Goal: Task Accomplishment & Management: Use online tool/utility

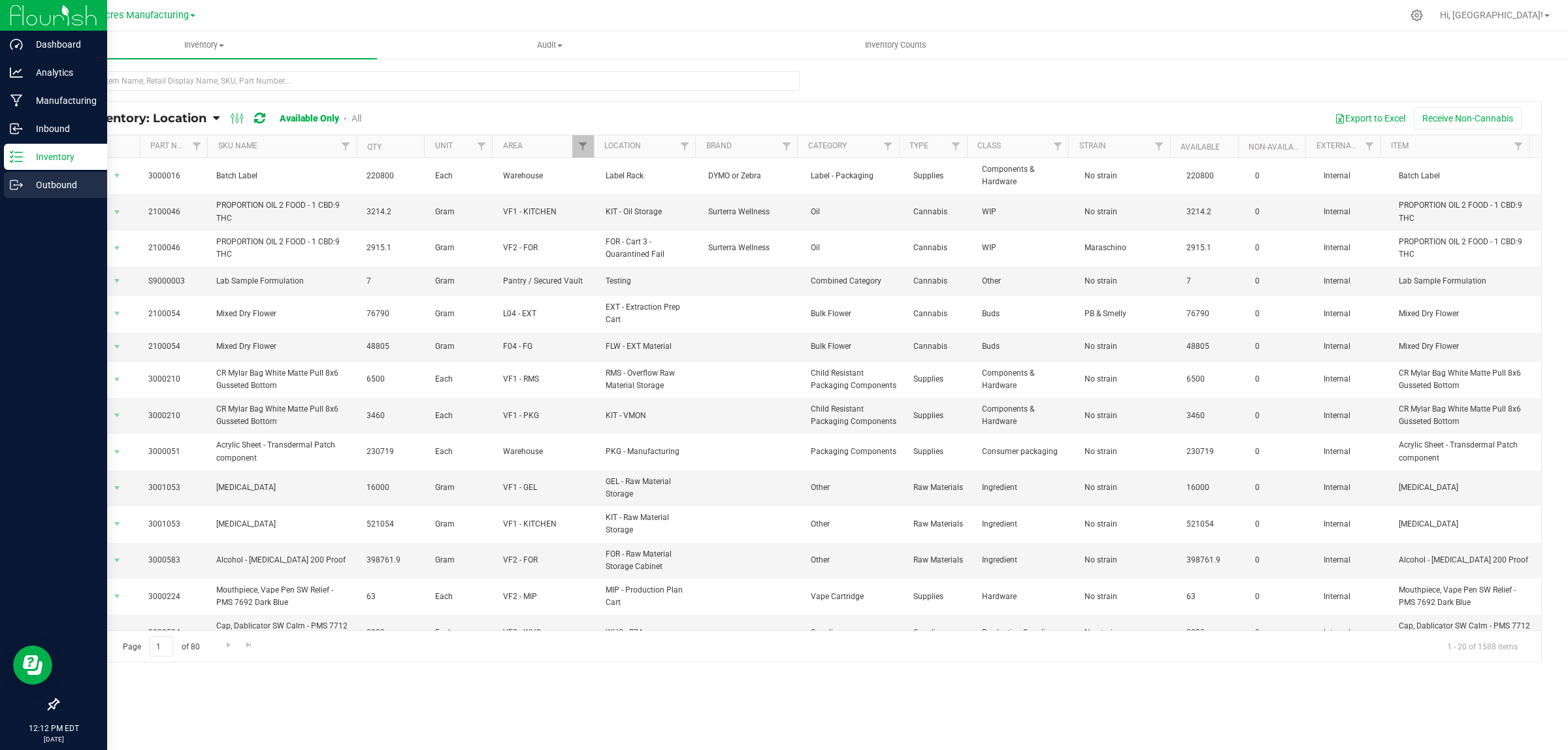
click at [23, 175] on div "Outbound" at bounding box center [56, 185] width 103 height 26
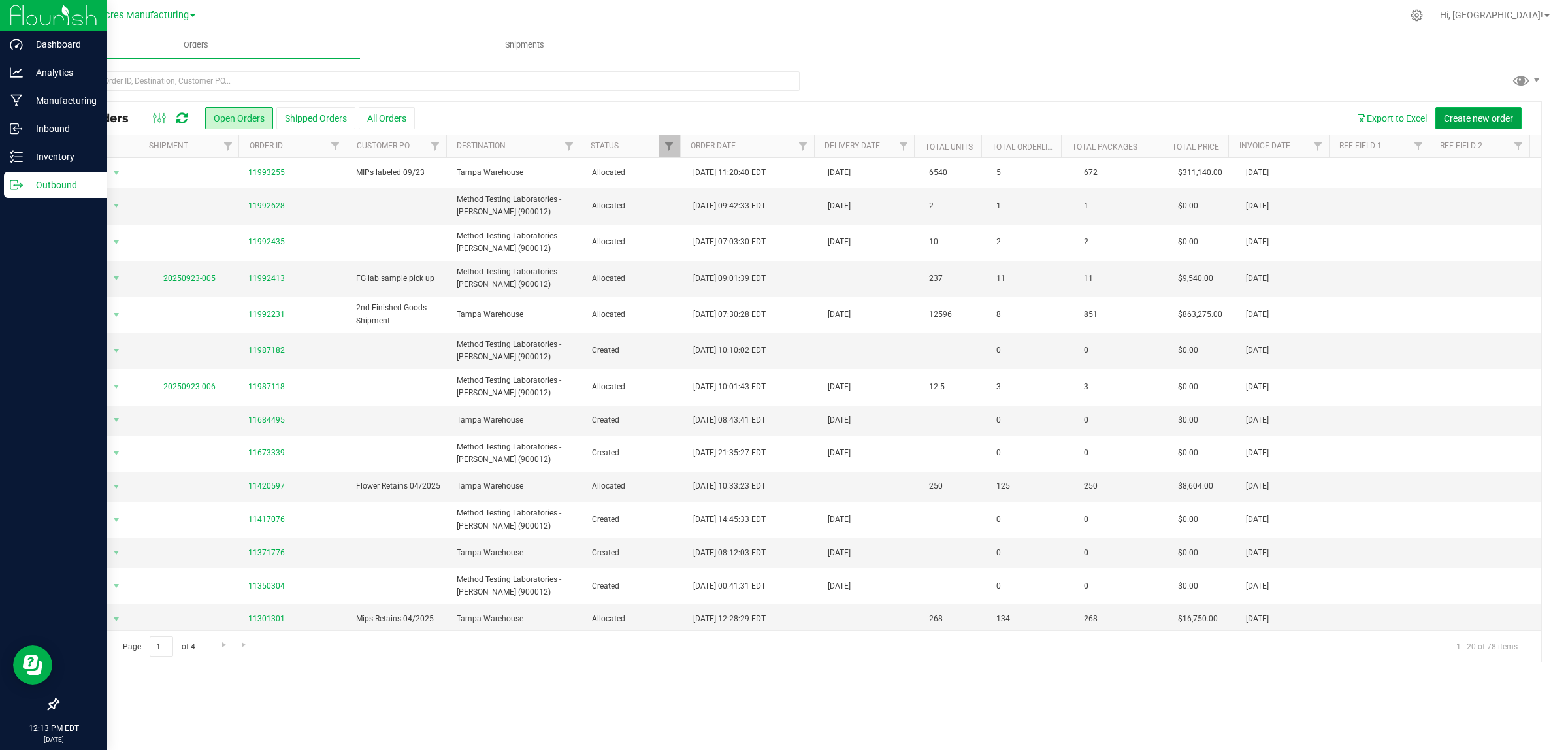
click at [1501, 123] on span "Create new order" at bounding box center [1478, 118] width 69 height 10
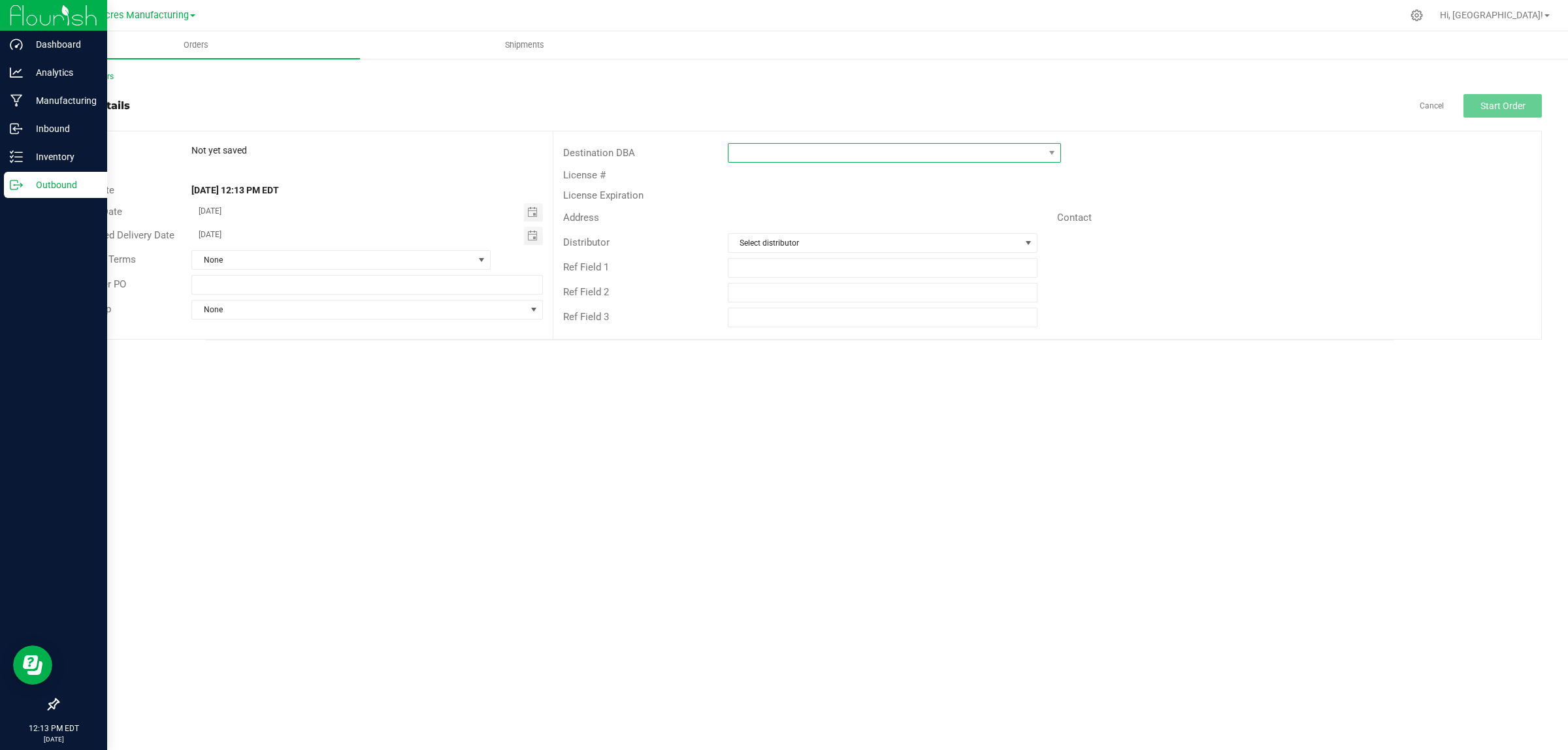
click at [766, 160] on span at bounding box center [886, 153] width 316 height 19
type input "p"
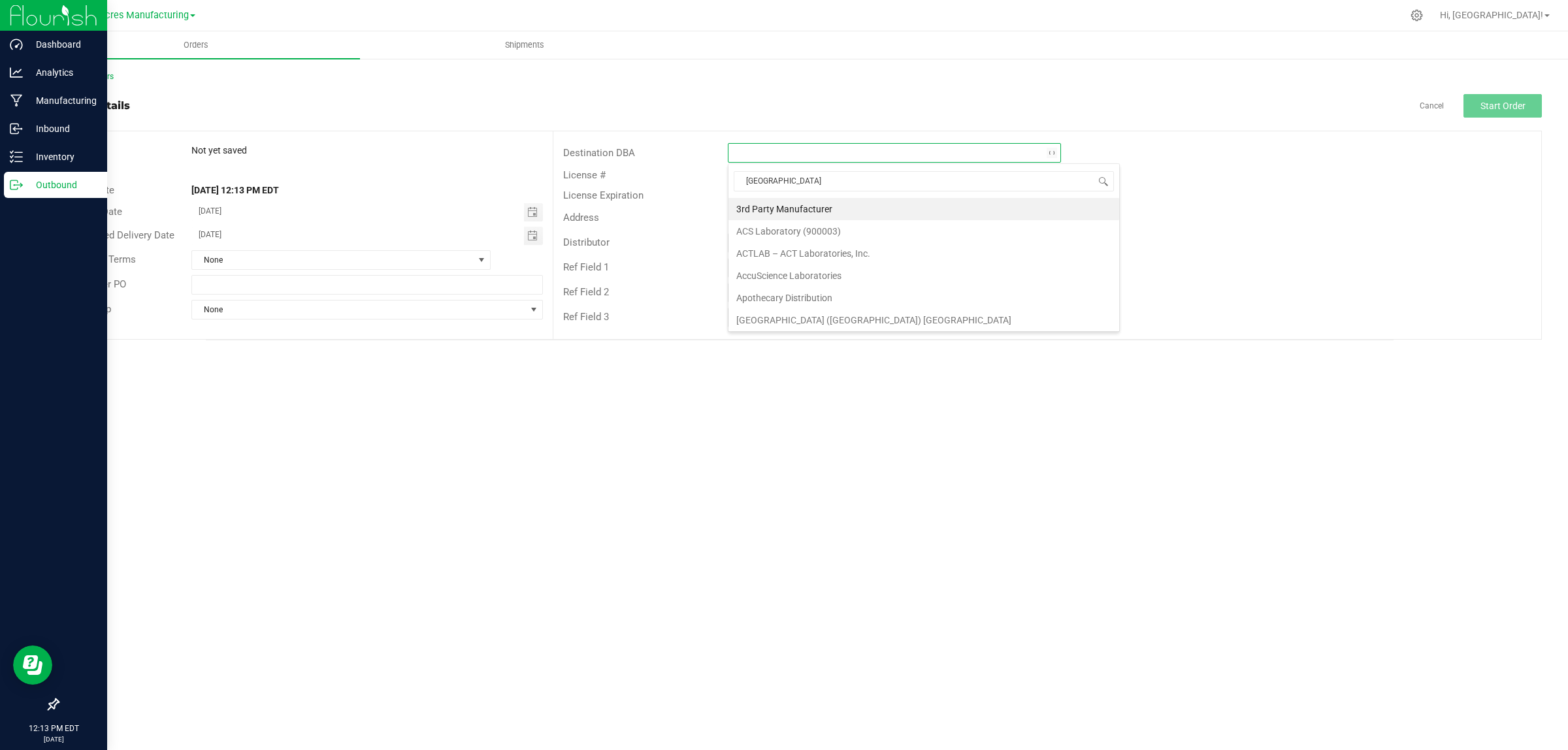
type input "tampa w"
click at [768, 263] on li "Tampa Warehouse" at bounding box center [894, 254] width 332 height 22
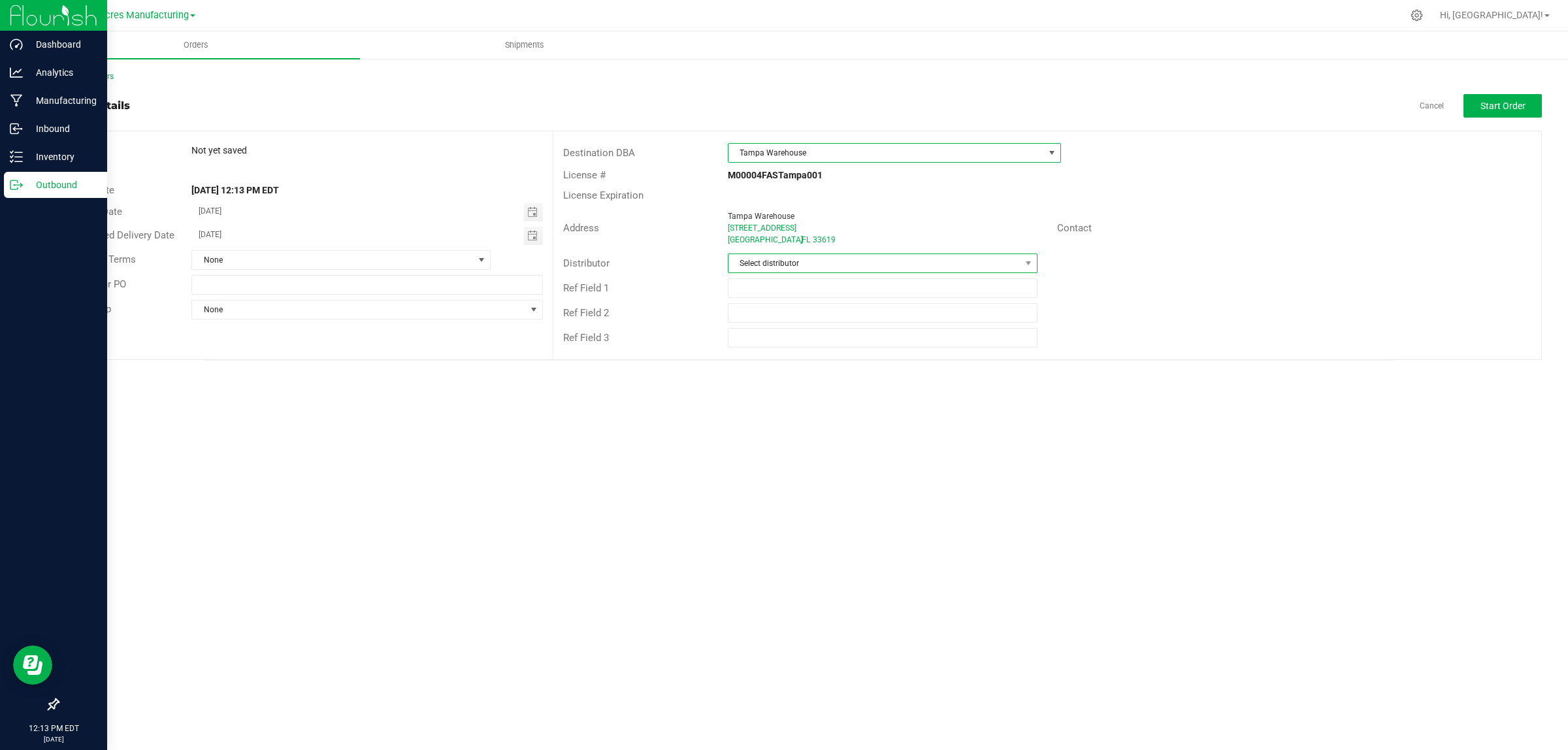
click at [766, 258] on span "Select distributor" at bounding box center [874, 263] width 292 height 19
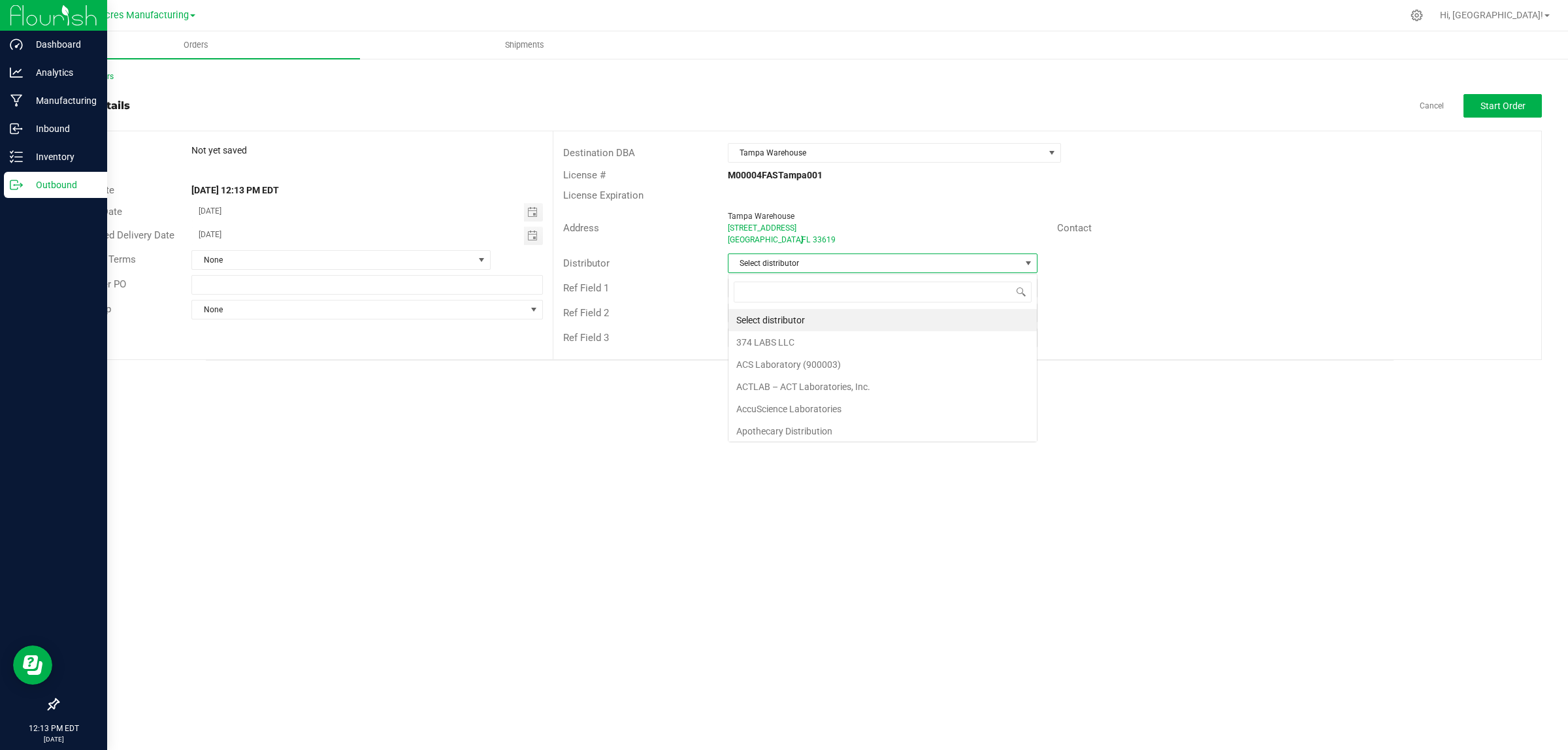
scroll to position [20, 309]
type input "paral"
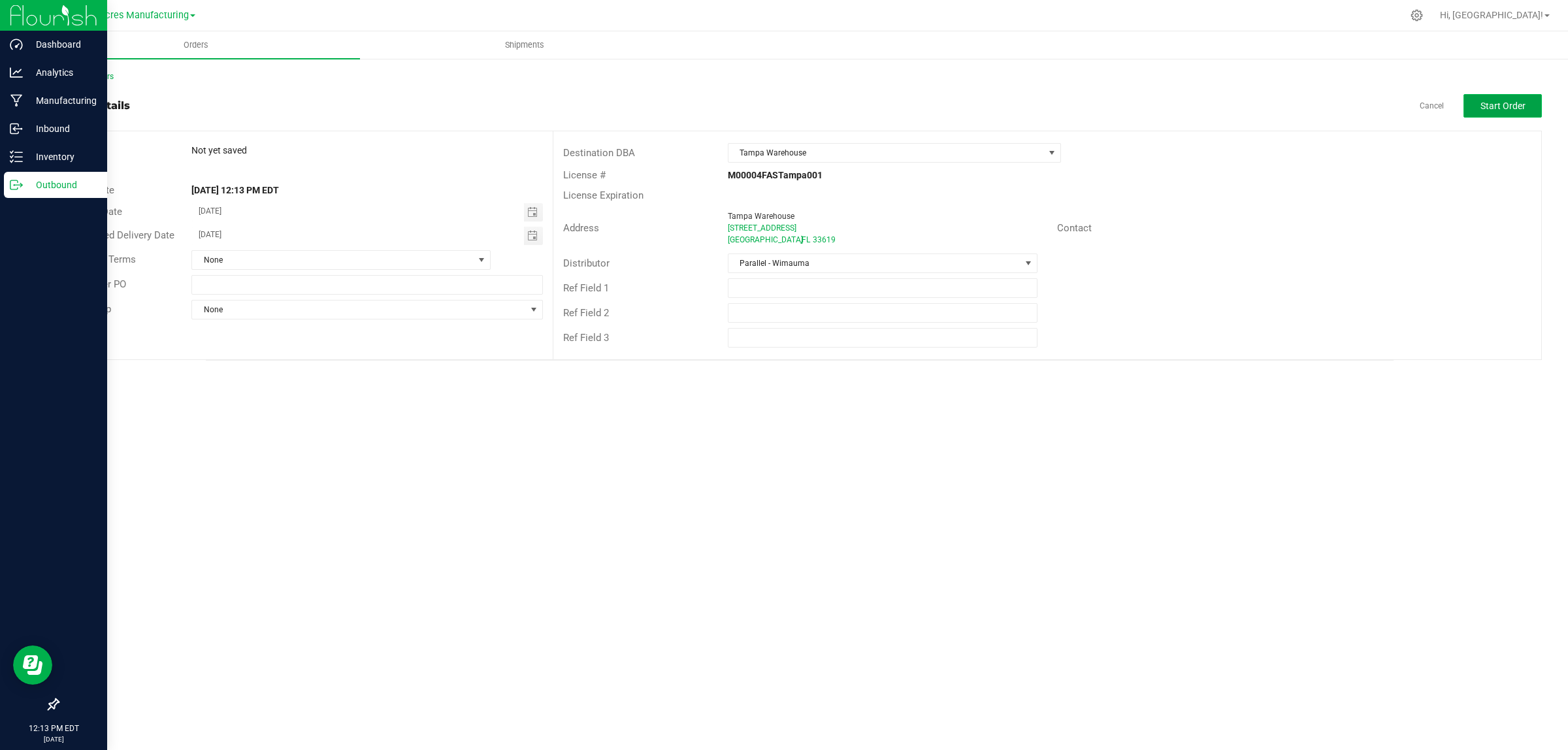
click at [1519, 106] on span "Start Order" at bounding box center [1503, 105] width 45 height 10
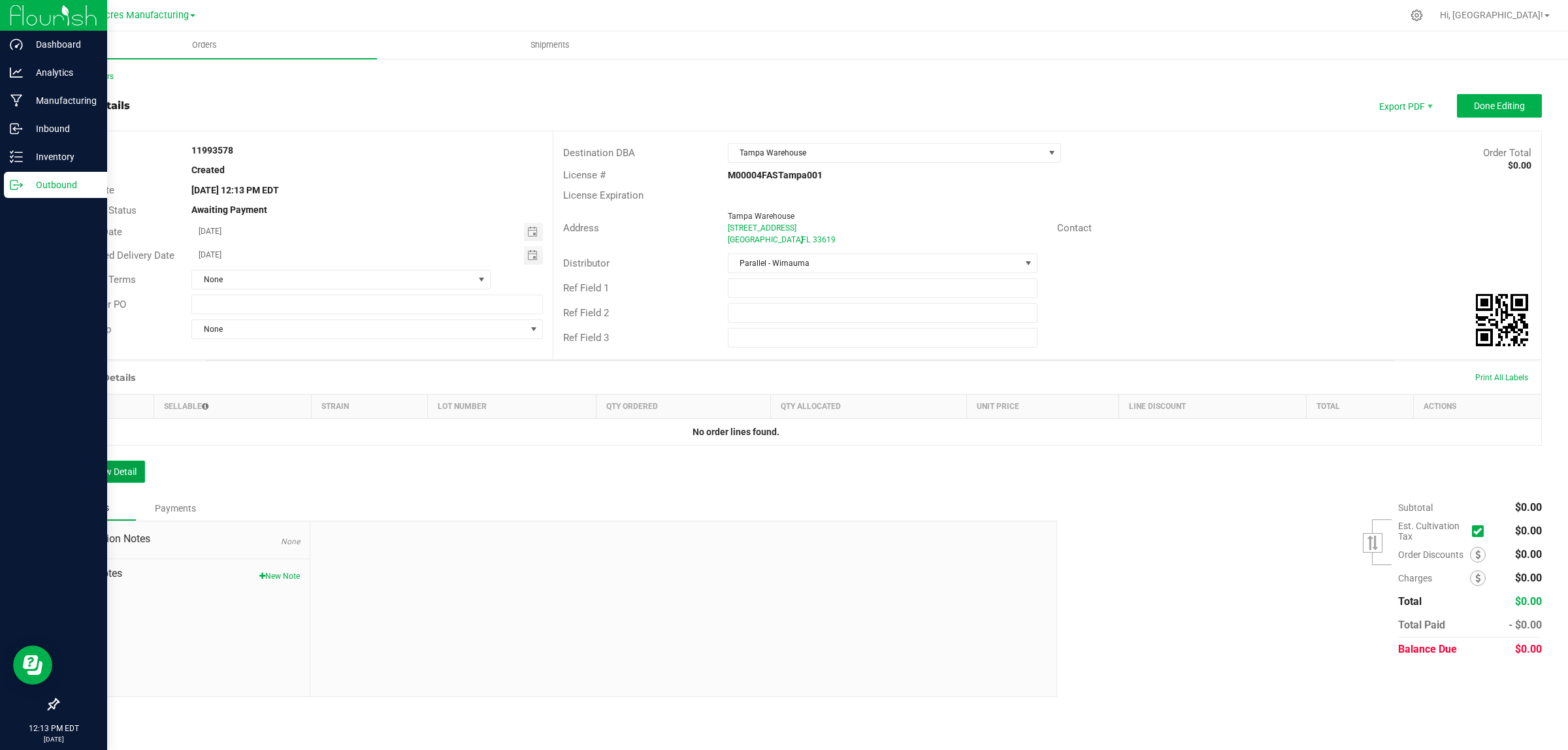
click at [99, 478] on button "Add New Detail" at bounding box center [101, 472] width 87 height 22
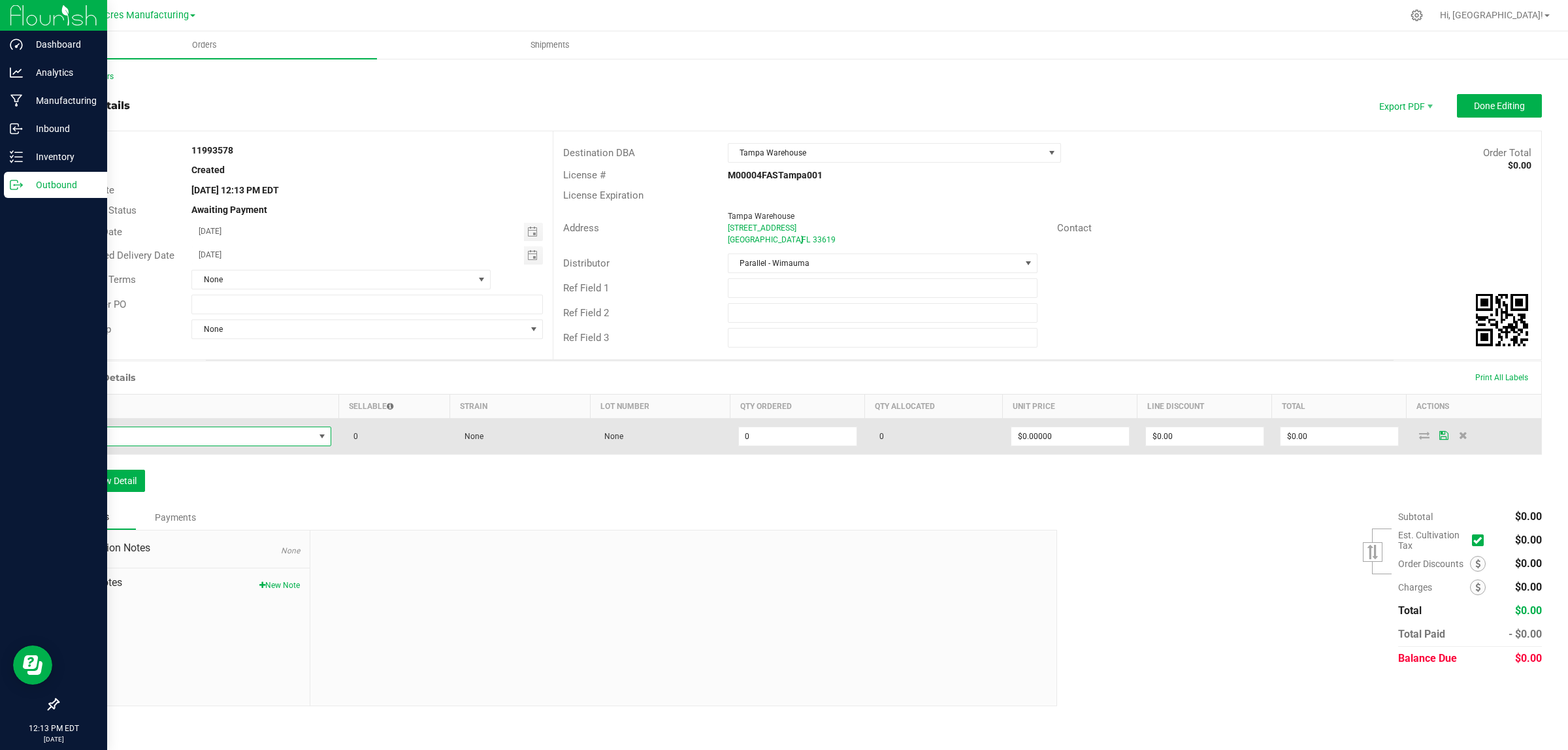
click at [103, 440] on span "NO DATA FOUND" at bounding box center [190, 437] width 247 height 19
type input "3002905"
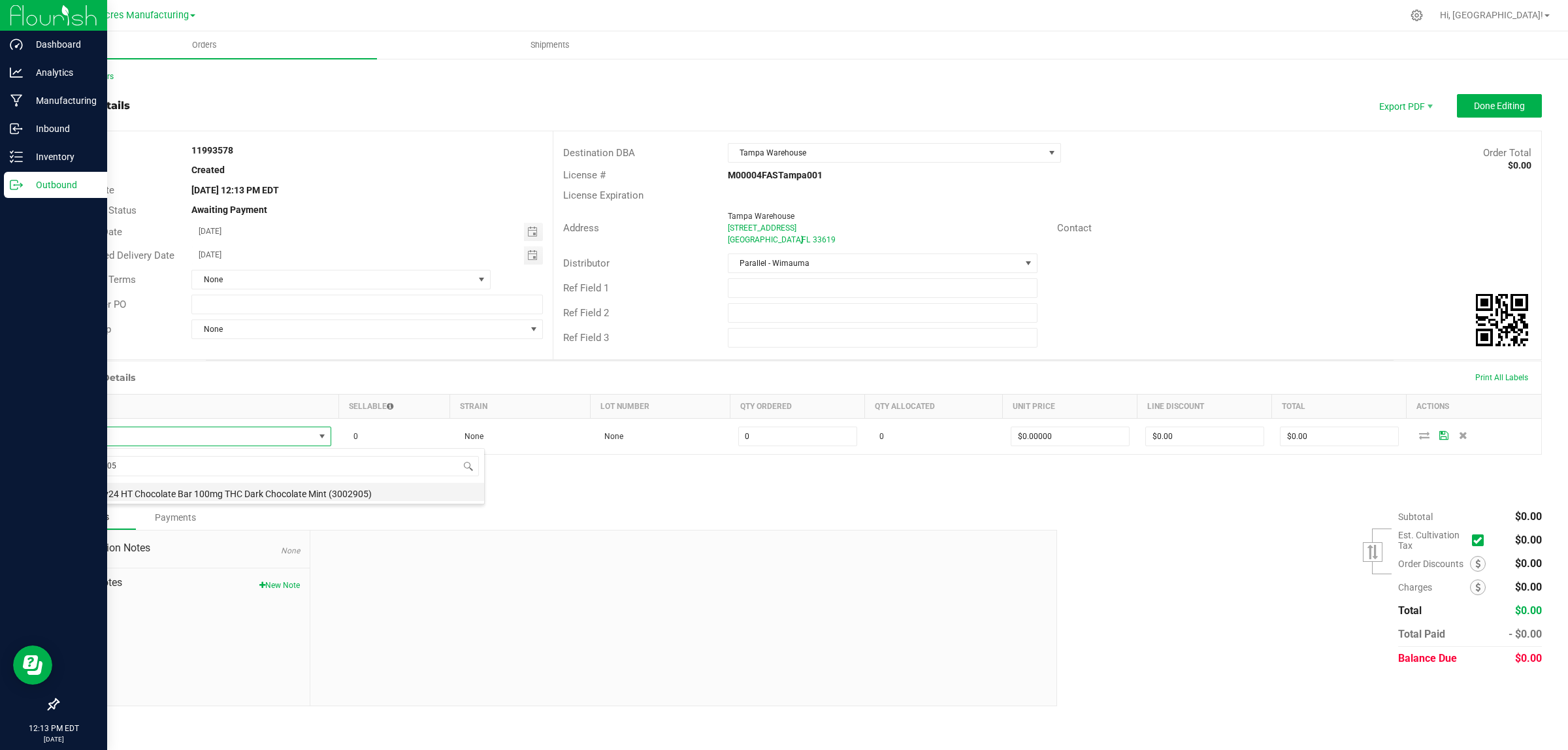
click at [119, 495] on li "Label - v24 HT Chocolate Bar 100mg THC Dark Chocolate Mint (3002905)" at bounding box center [276, 492] width 417 height 19
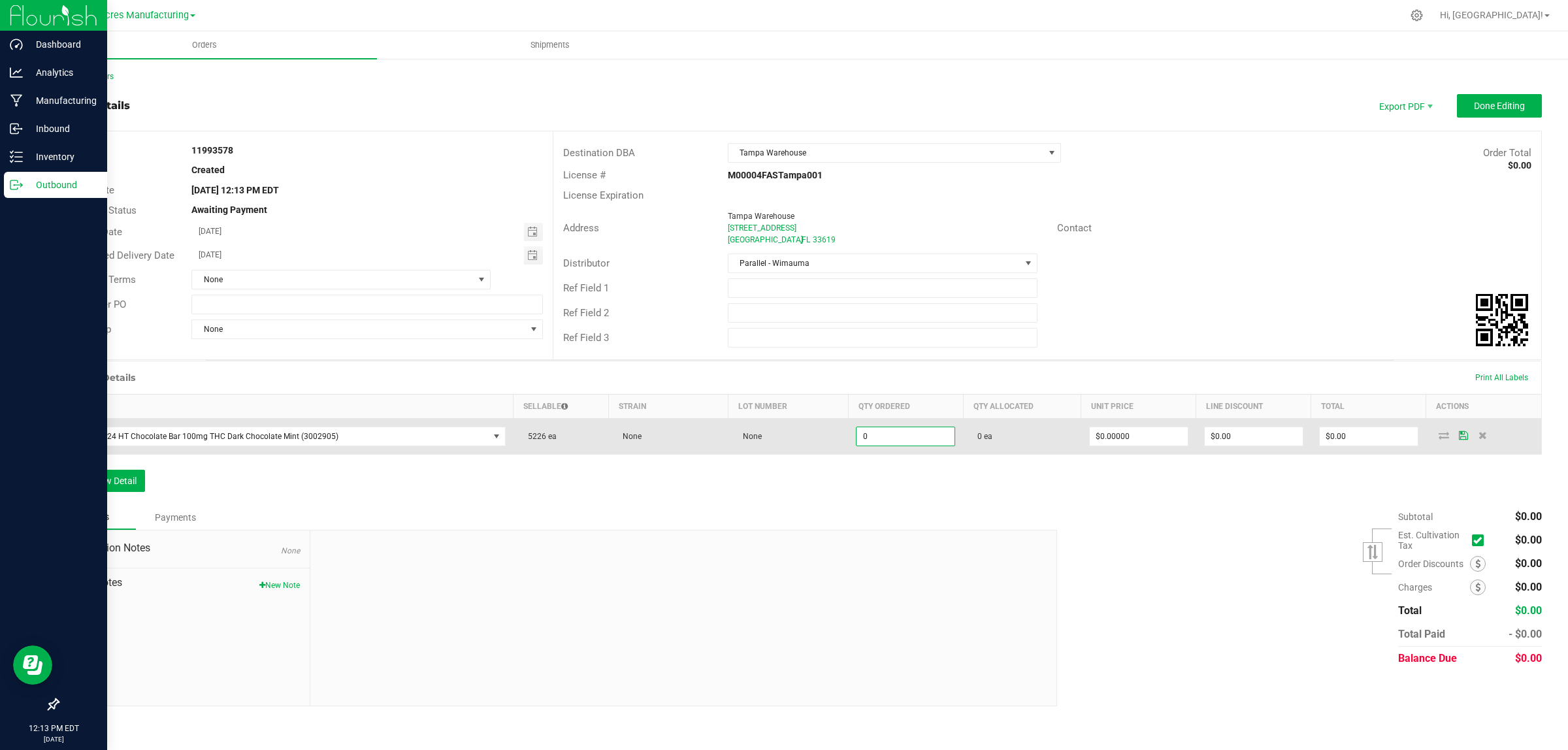
click at [909, 432] on input "0" at bounding box center [905, 437] width 98 height 19
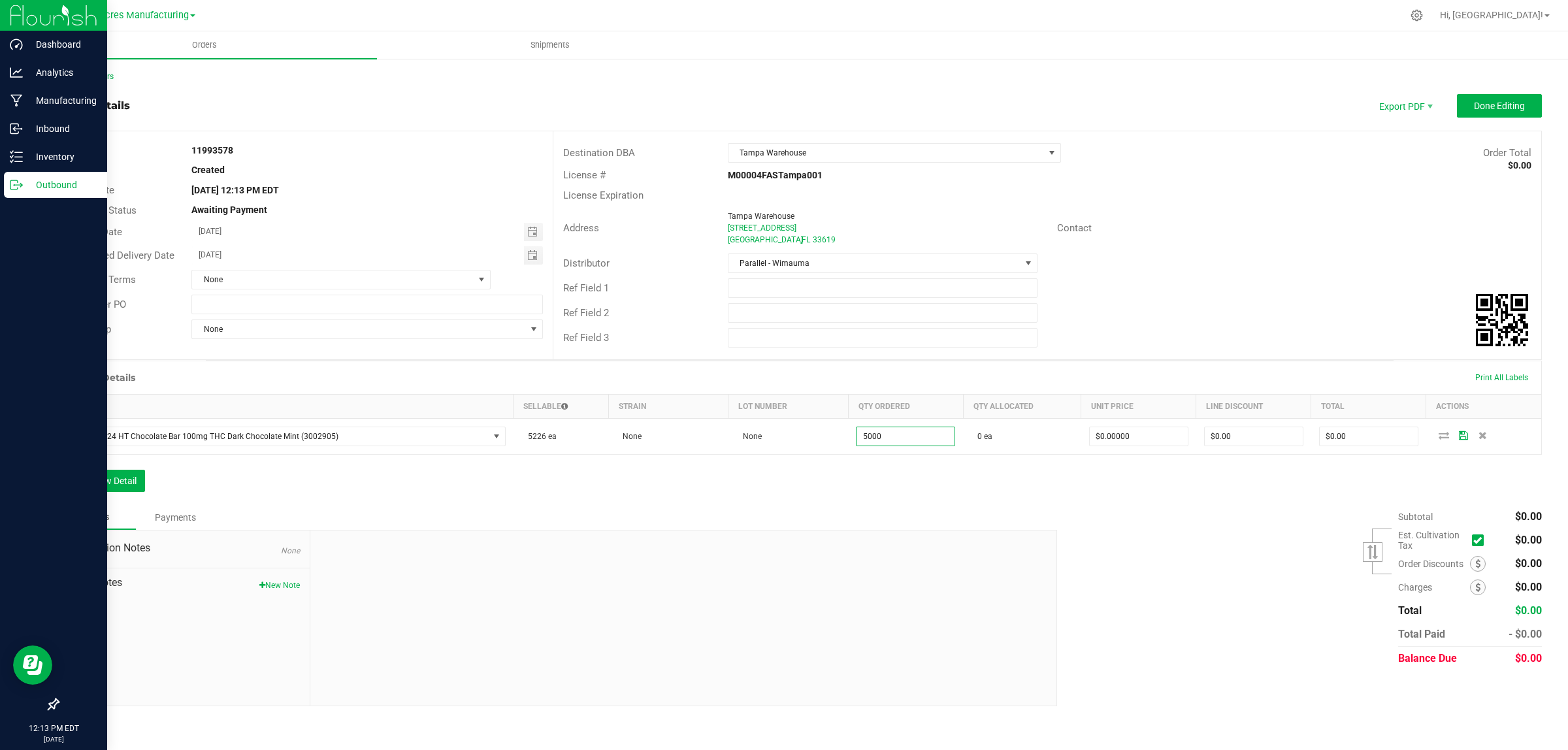
type input "5000 ea"
click at [1225, 316] on div "Ref Field 2" at bounding box center [1047, 313] width 988 height 25
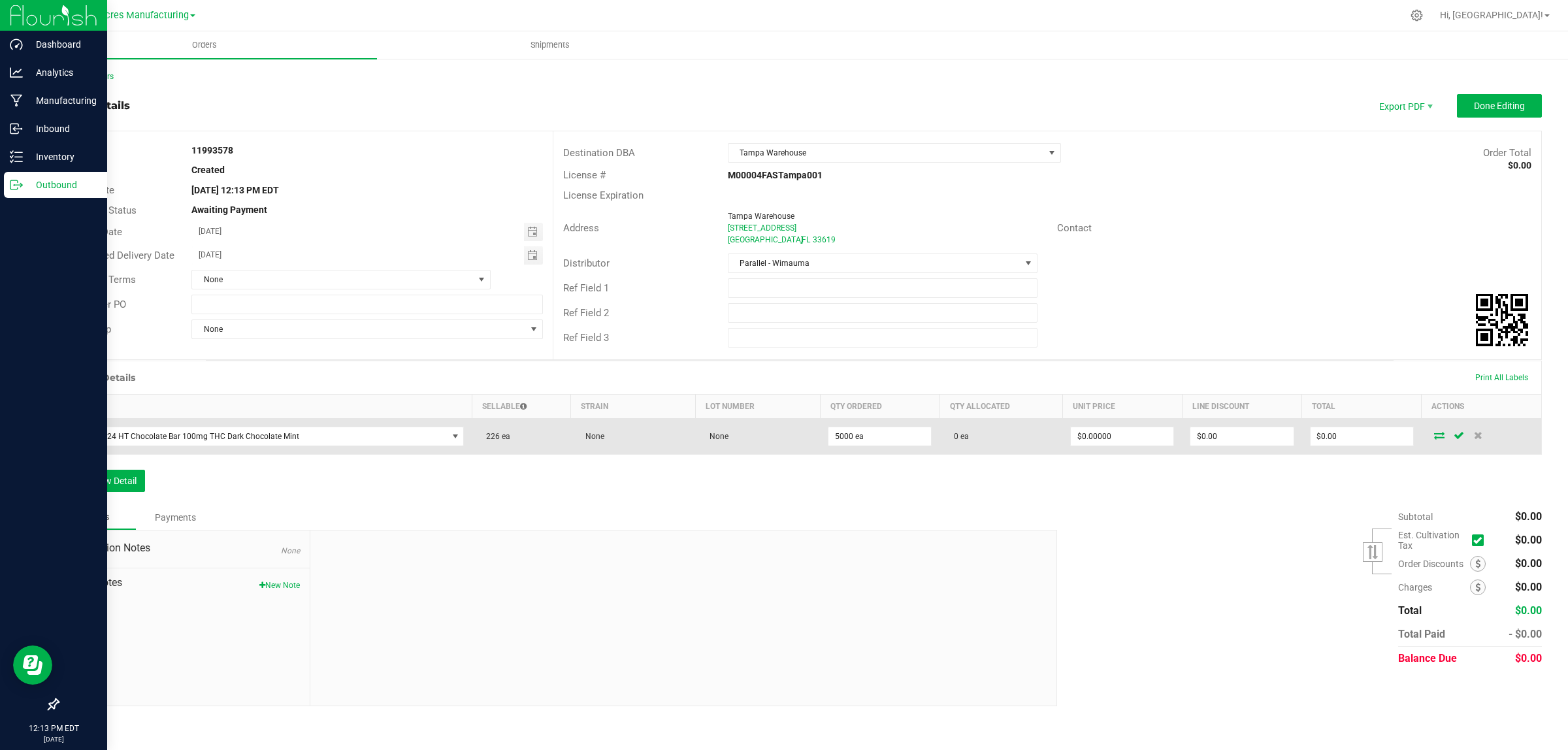
click at [1436, 439] on icon at bounding box center [1439, 434] width 10 height 8
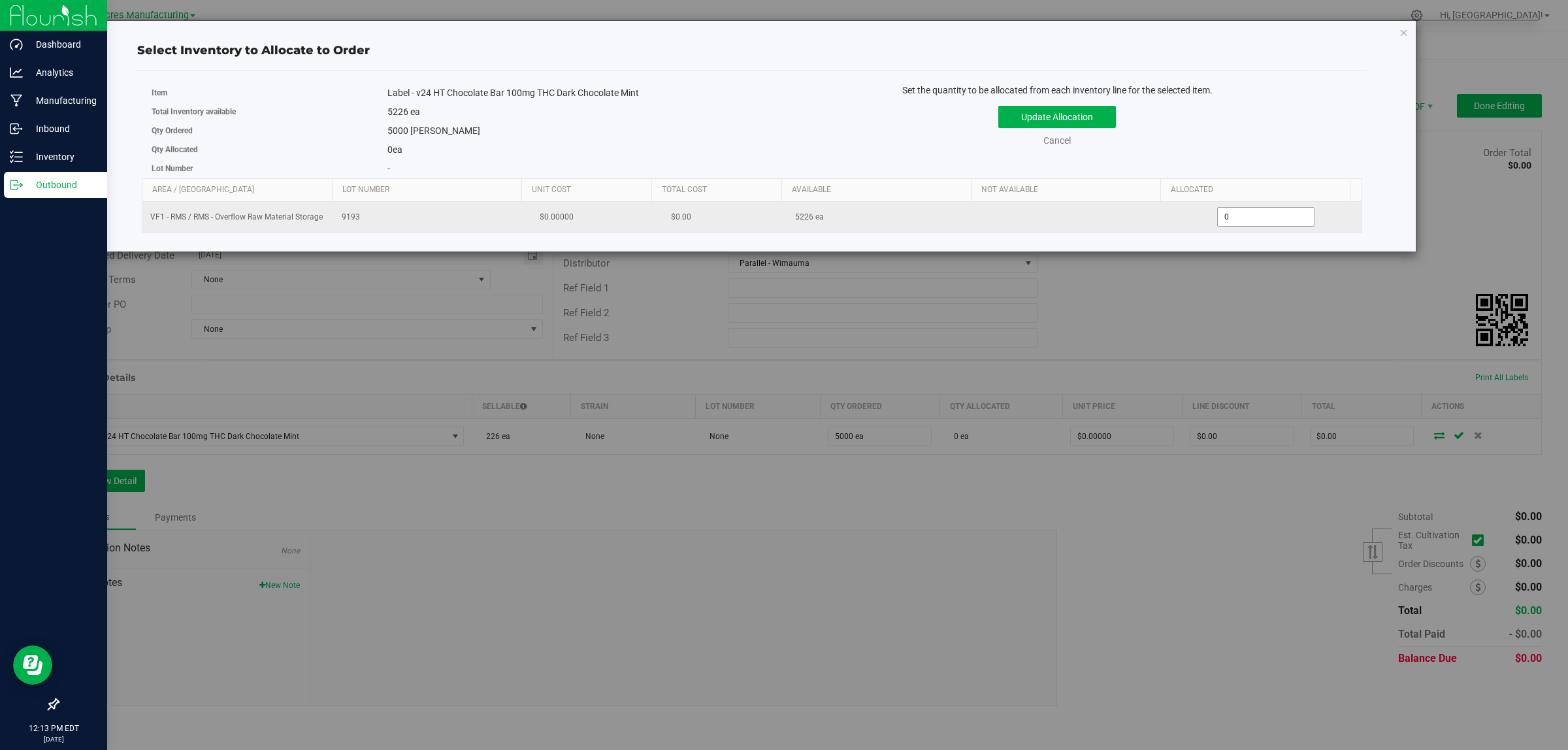
click at [1240, 217] on span "0 0" at bounding box center [1266, 217] width 98 height 20
type input "05000"
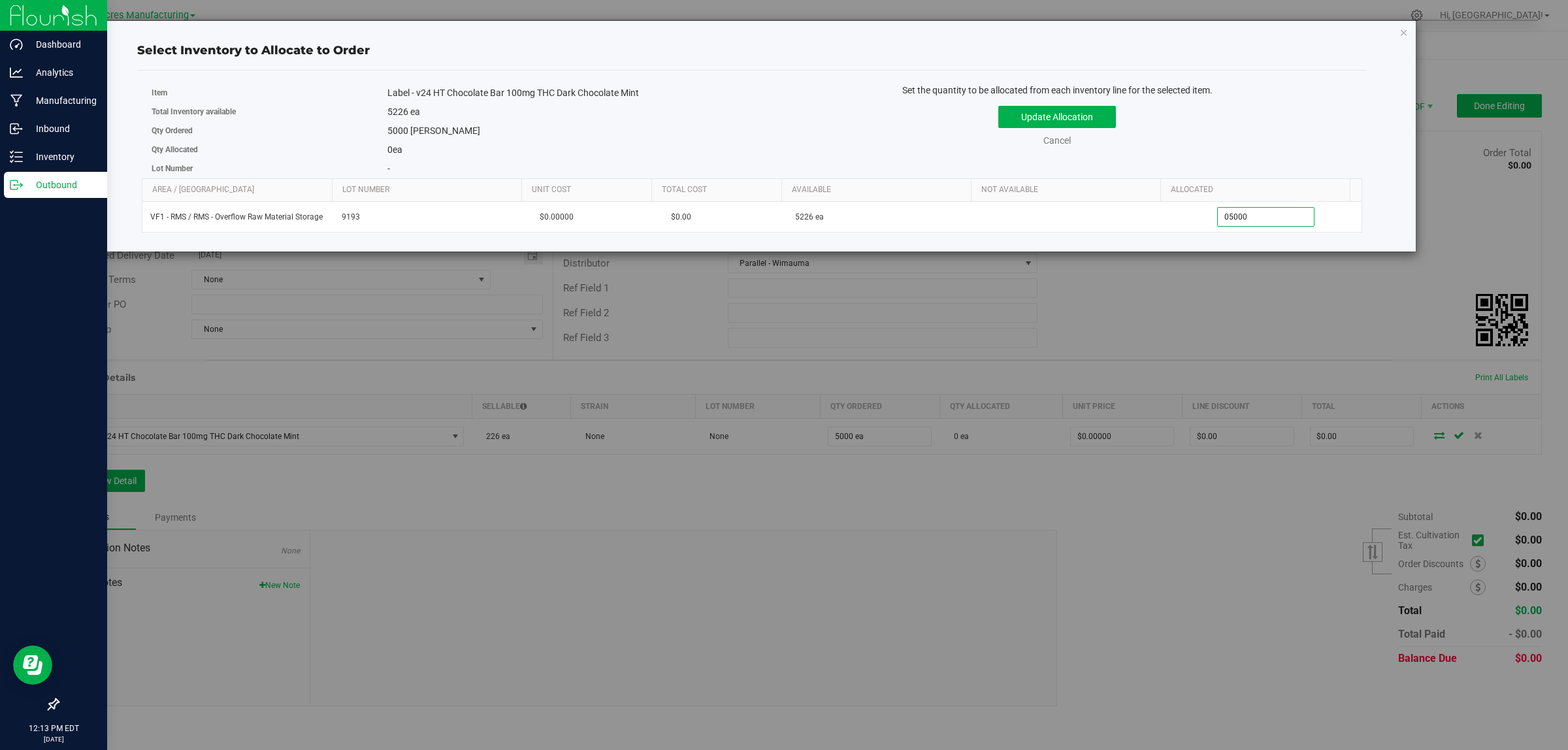
type input "5,000"
click at [1206, 139] on div "Update Allocation Cancel" at bounding box center [1057, 123] width 590 height 47
click at [1111, 122] on button "Update Allocation" at bounding box center [1057, 117] width 118 height 22
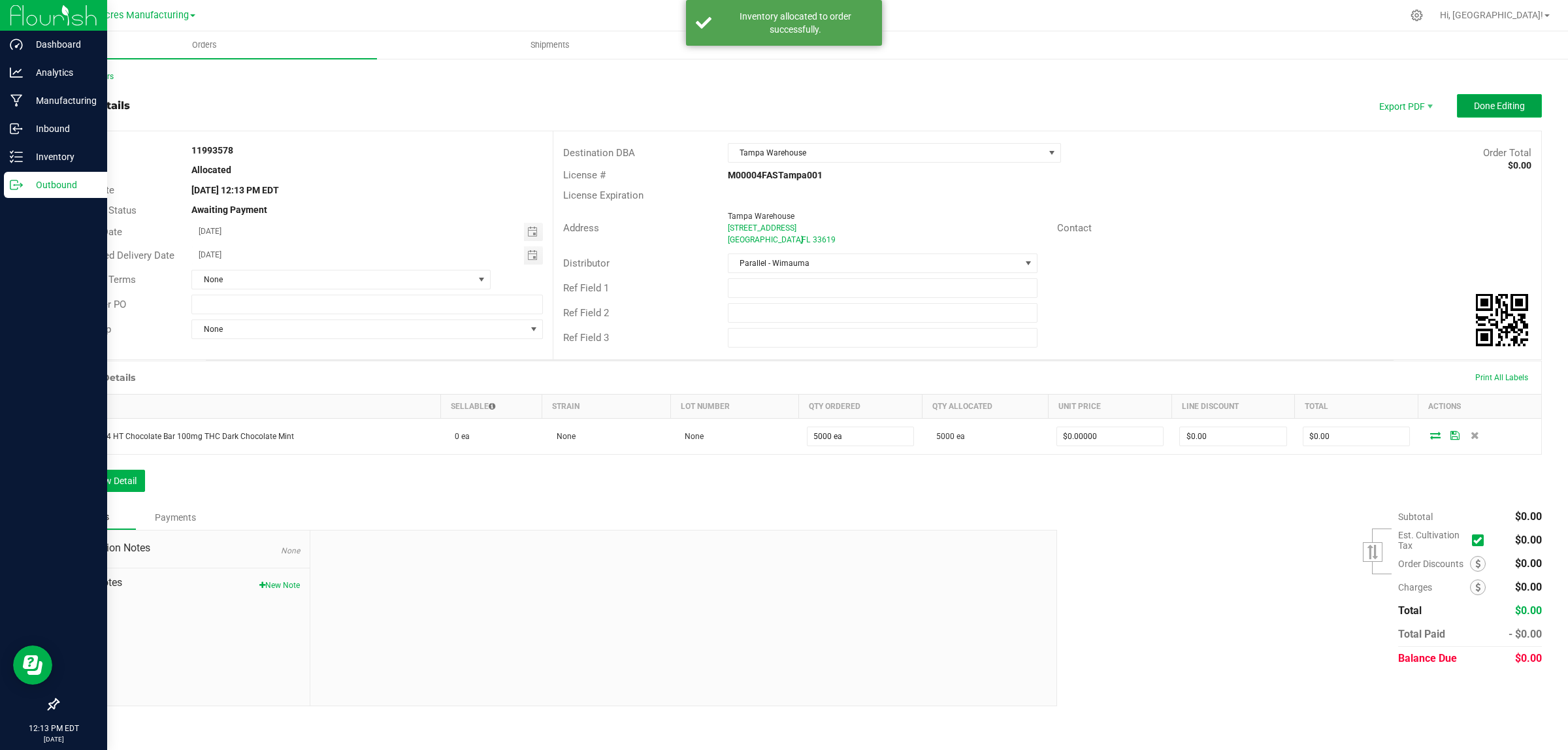
click at [1506, 107] on span "Done Editing" at bounding box center [1499, 105] width 51 height 10
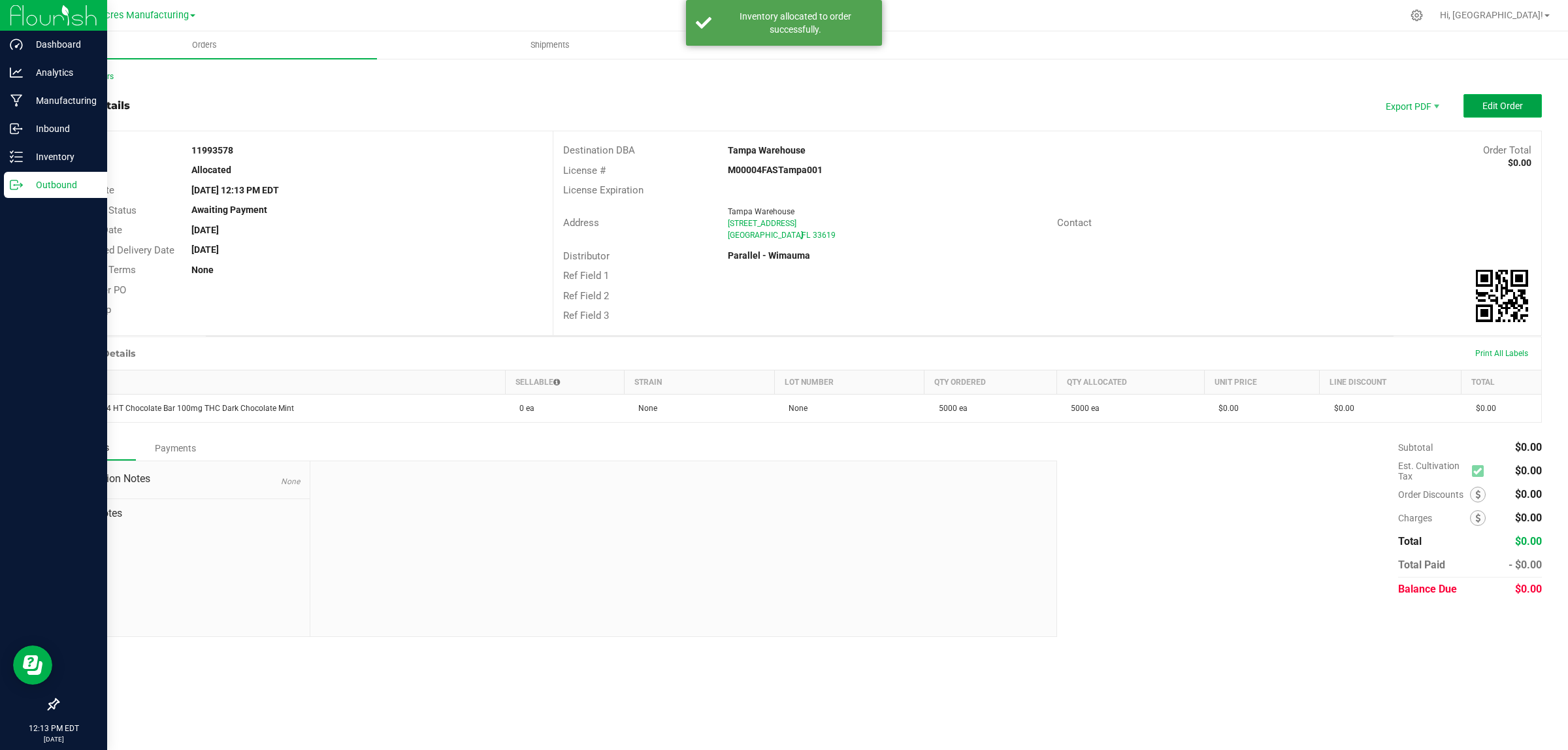
click at [1520, 102] on span "Edit Order" at bounding box center [1502, 105] width 41 height 10
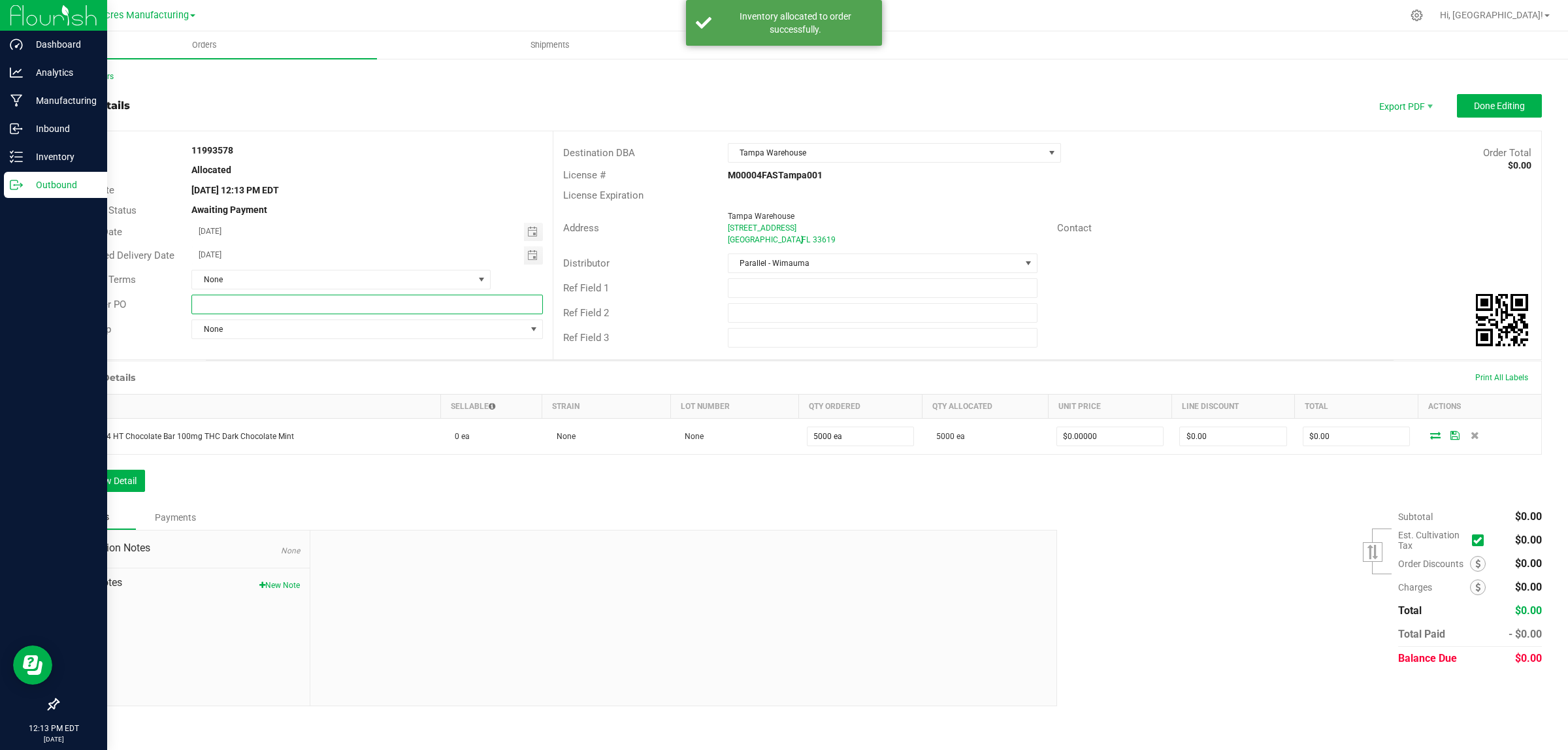
click at [220, 308] on input "text" at bounding box center [366, 305] width 351 height 20
type input "Raw Materials"
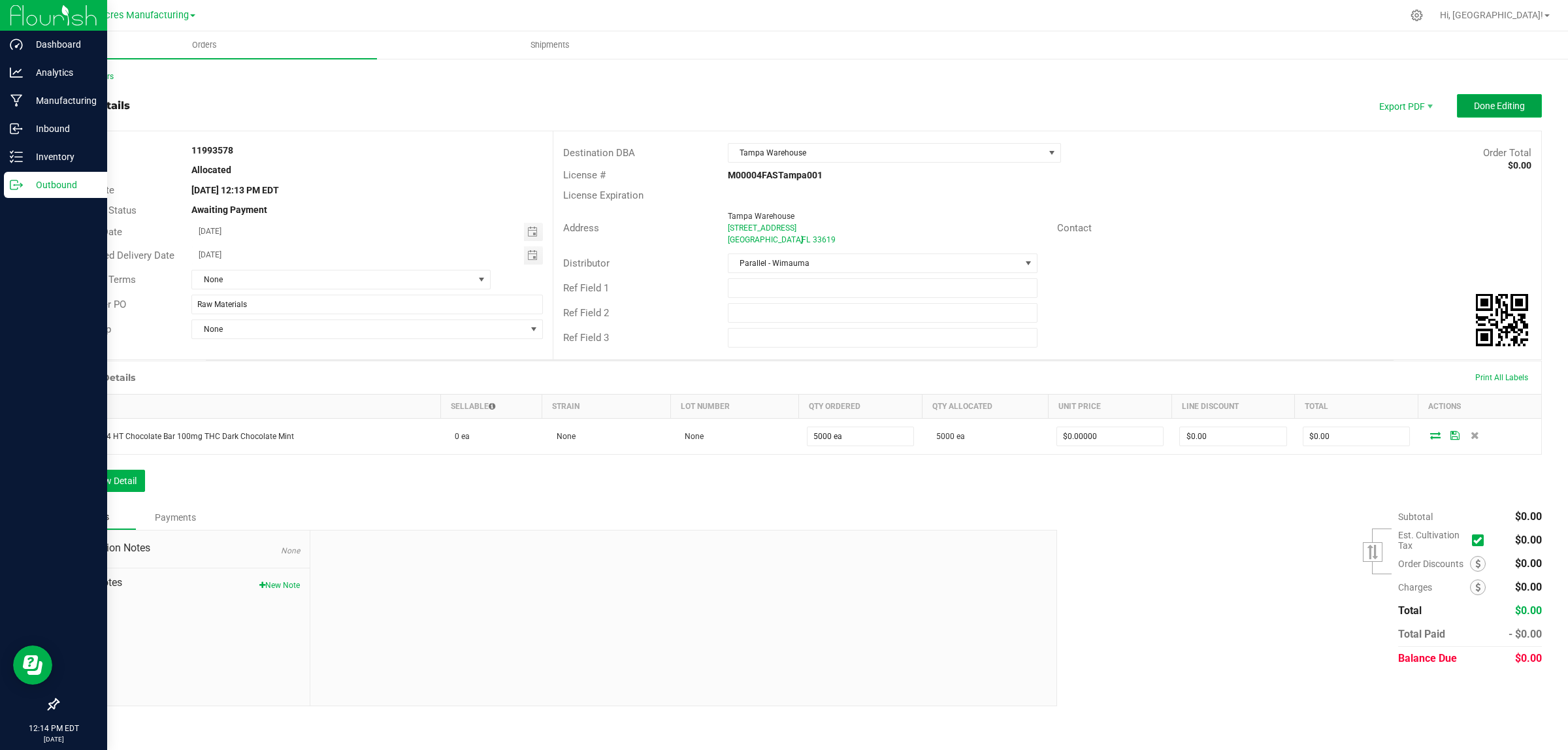
click at [1503, 109] on span "Done Editing" at bounding box center [1499, 105] width 51 height 10
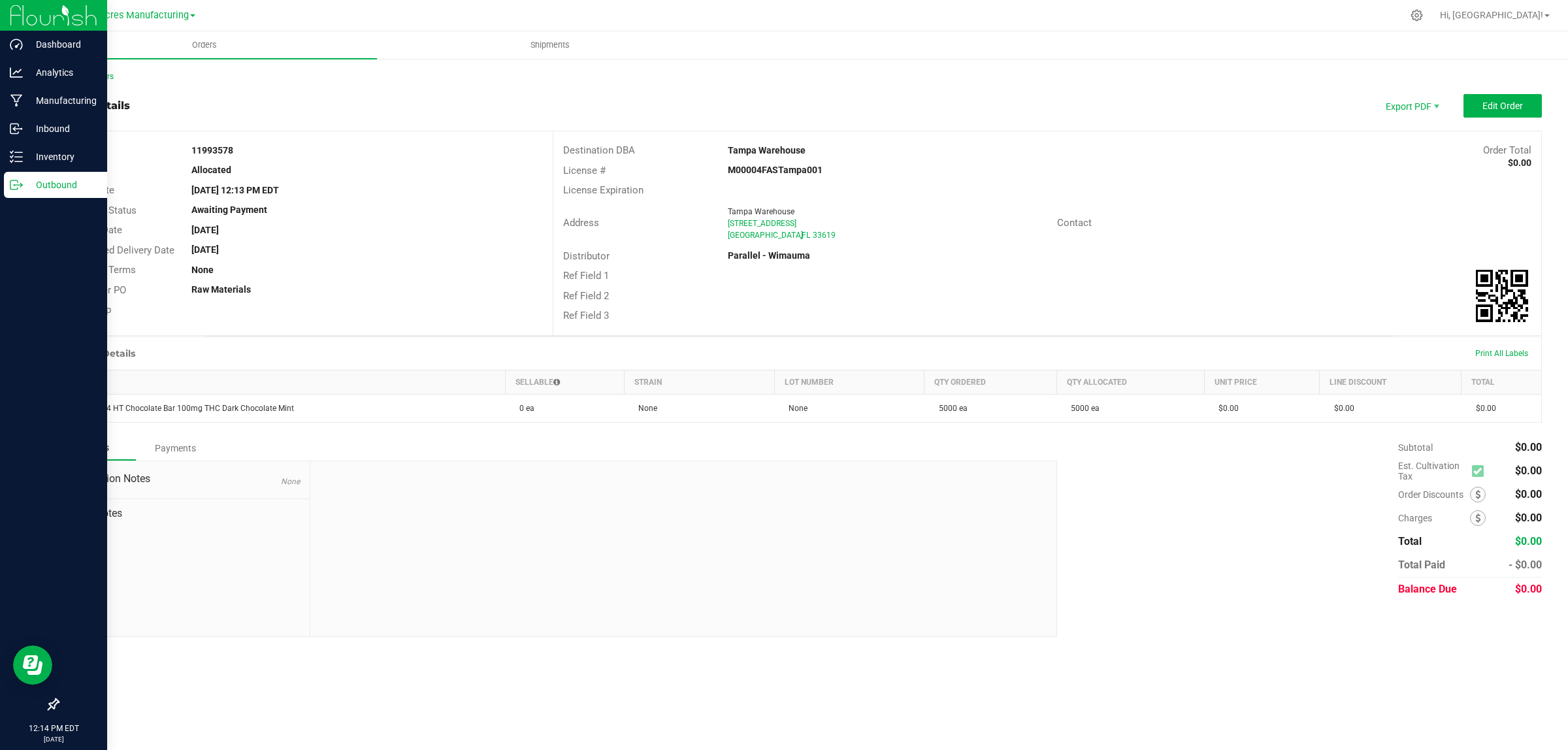
click at [17, 187] on icon at bounding box center [16, 184] width 13 height 13
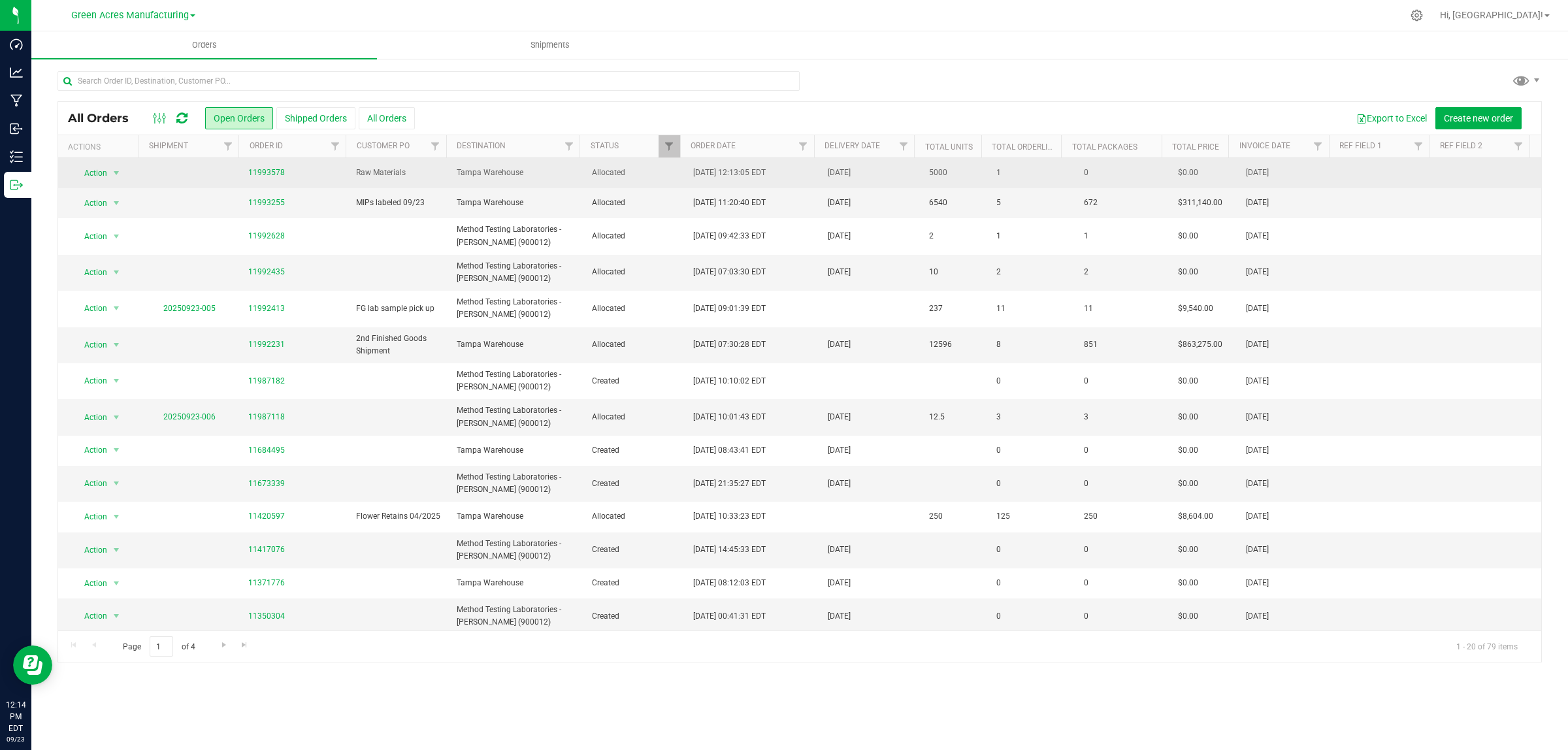
click at [500, 168] on span "Tampa Warehouse" at bounding box center [516, 173] width 119 height 12
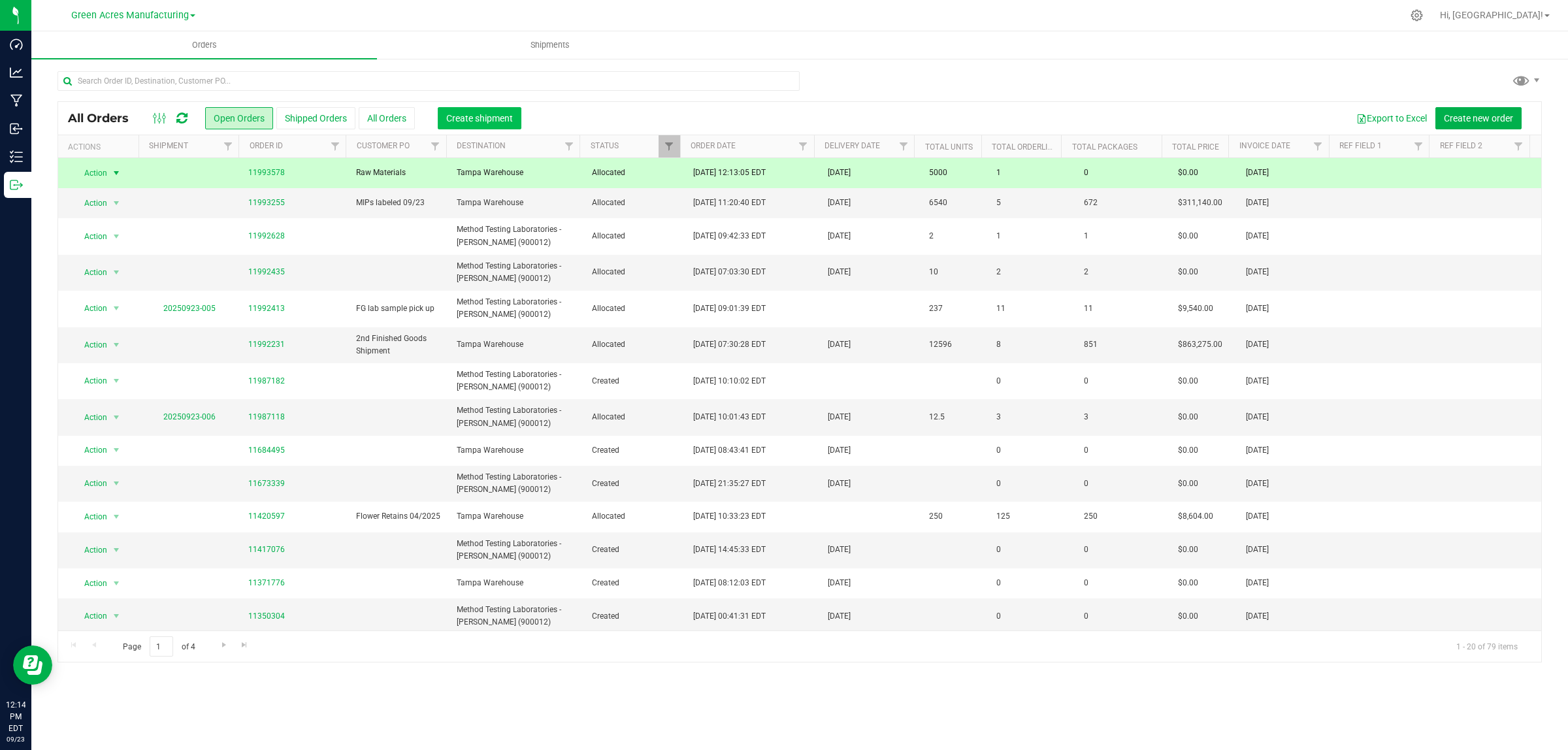
click at [477, 110] on button "Create shipment" at bounding box center [480, 118] width 84 height 22
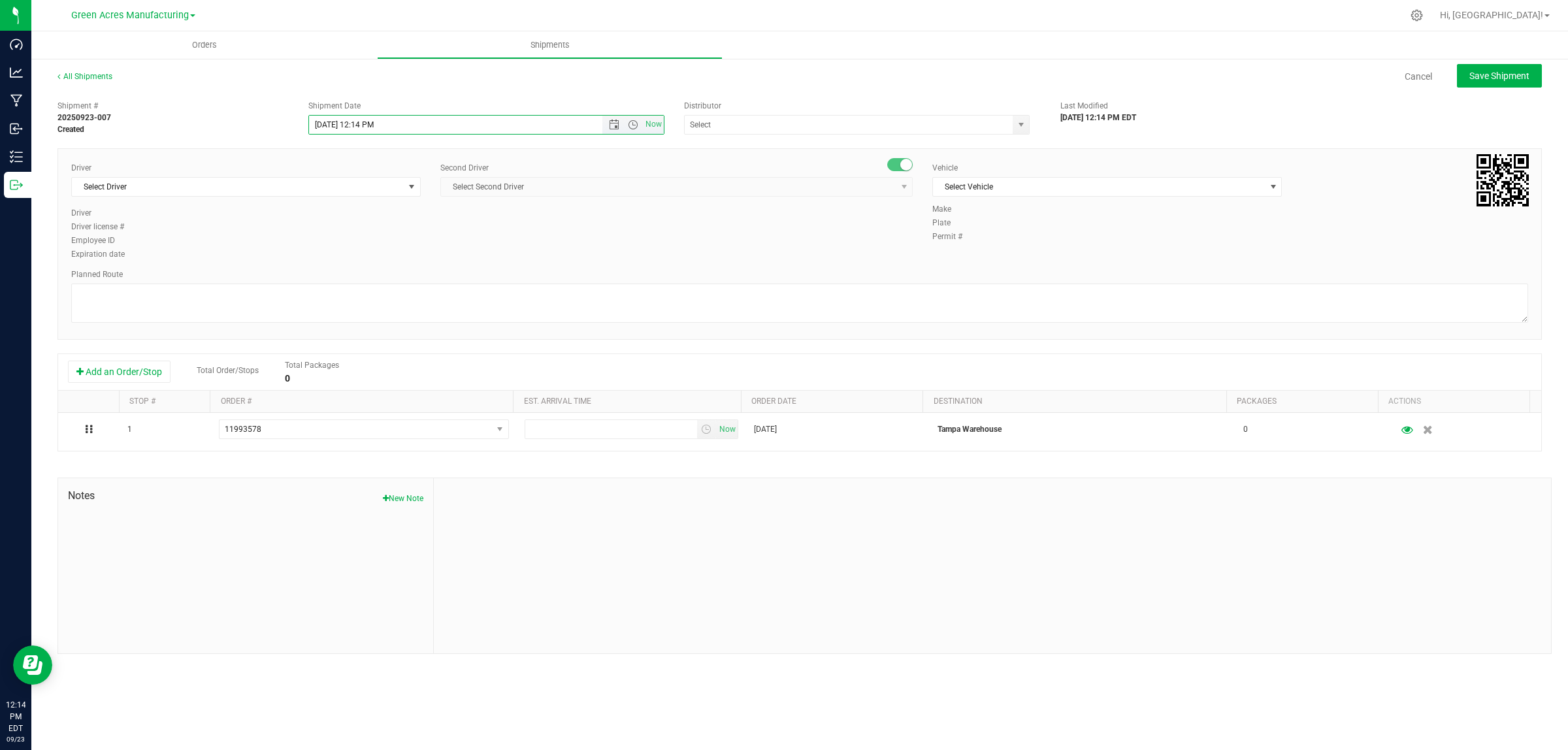
click at [360, 125] on input "[DATE] 12:14 PM" at bounding box center [467, 124] width 316 height 19
type input "[DATE] 2:14 PM"
click at [748, 122] on input "text" at bounding box center [843, 124] width 318 height 19
click at [733, 170] on li "Tampa Warehouse" at bounding box center [857, 166] width 344 height 20
type input "Tampa Warehouse"
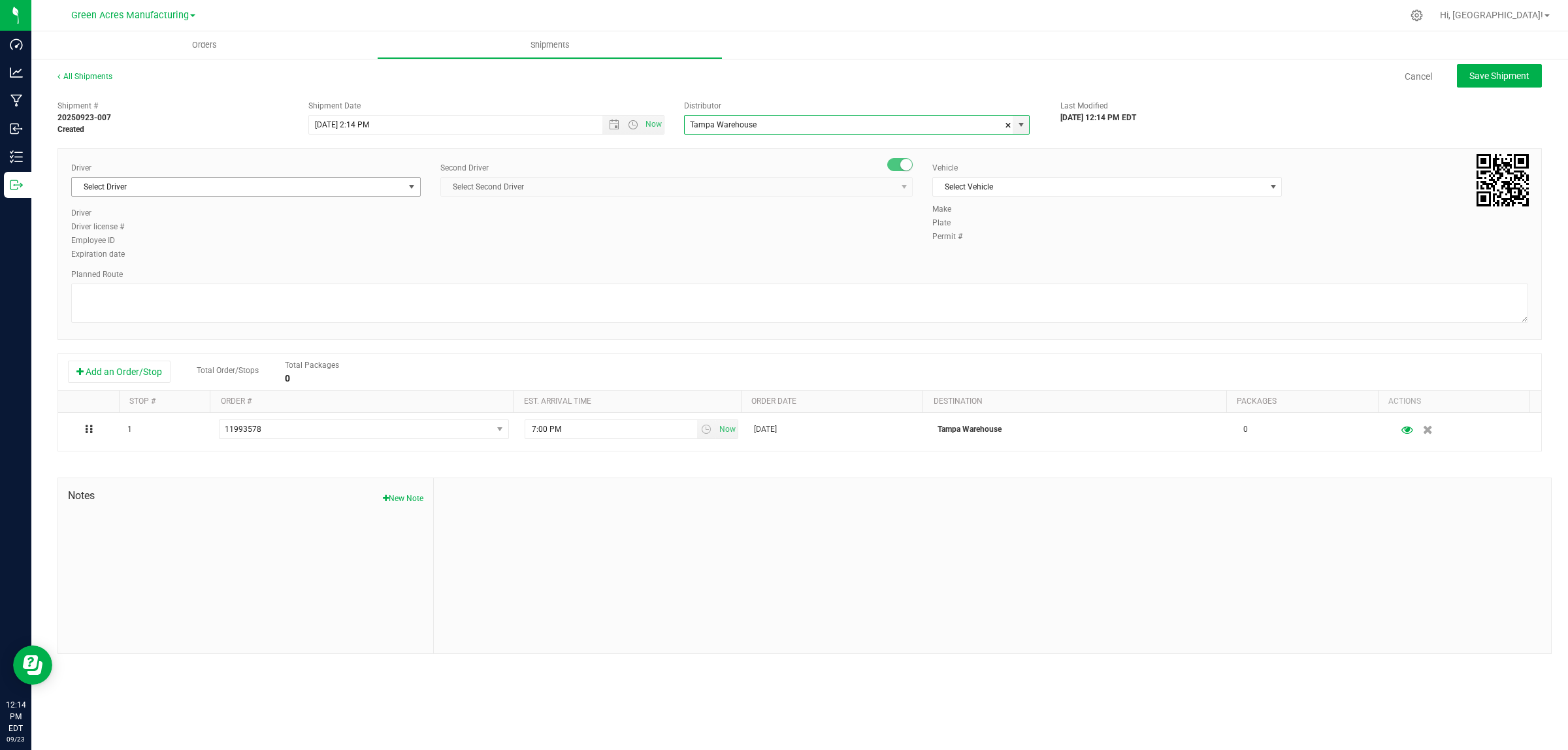
click at [233, 181] on span "Select Driver" at bounding box center [238, 186] width 332 height 19
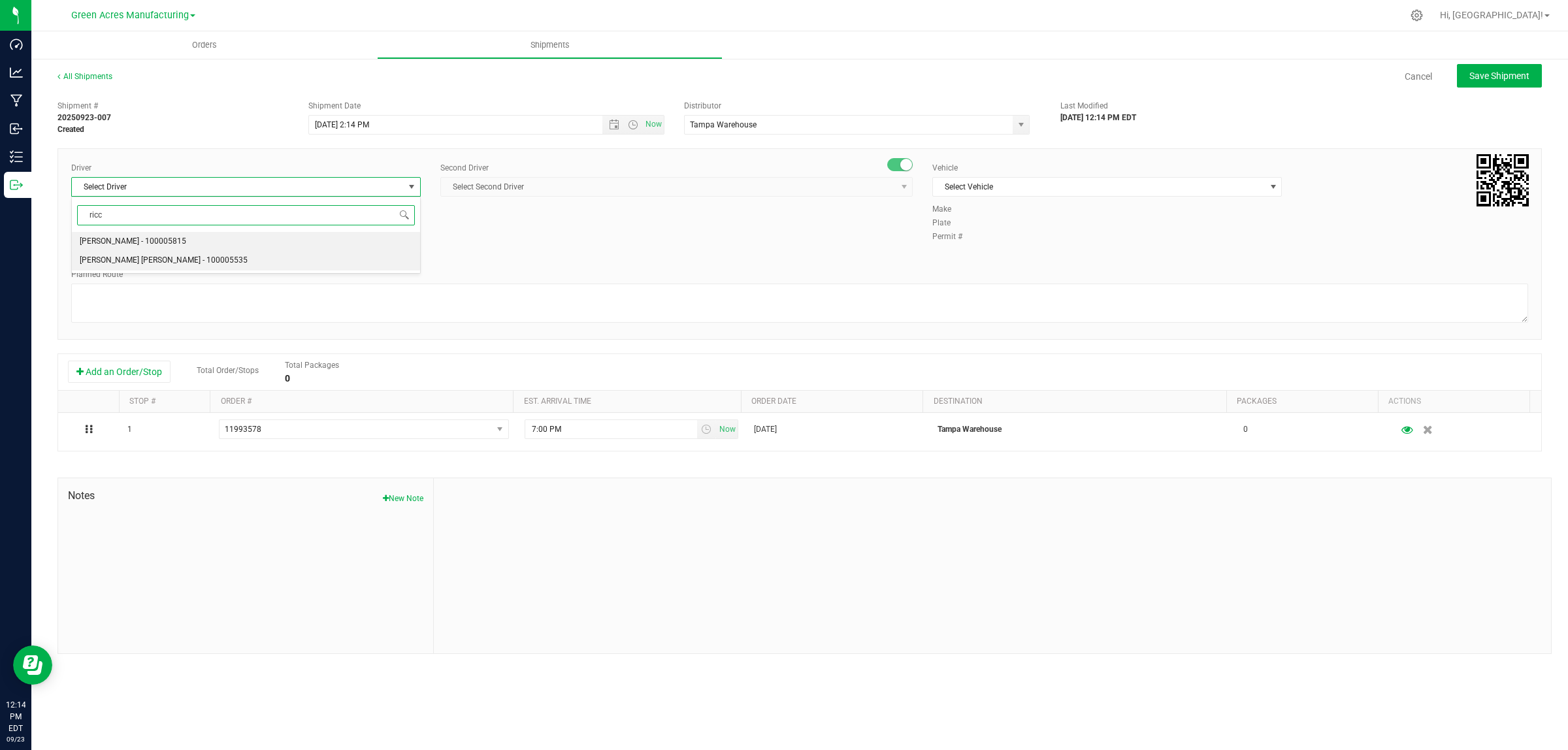
click at [151, 256] on span "[PERSON_NAME] [PERSON_NAME] - 100005535" at bounding box center [164, 261] width 168 height 17
type input "ricc"
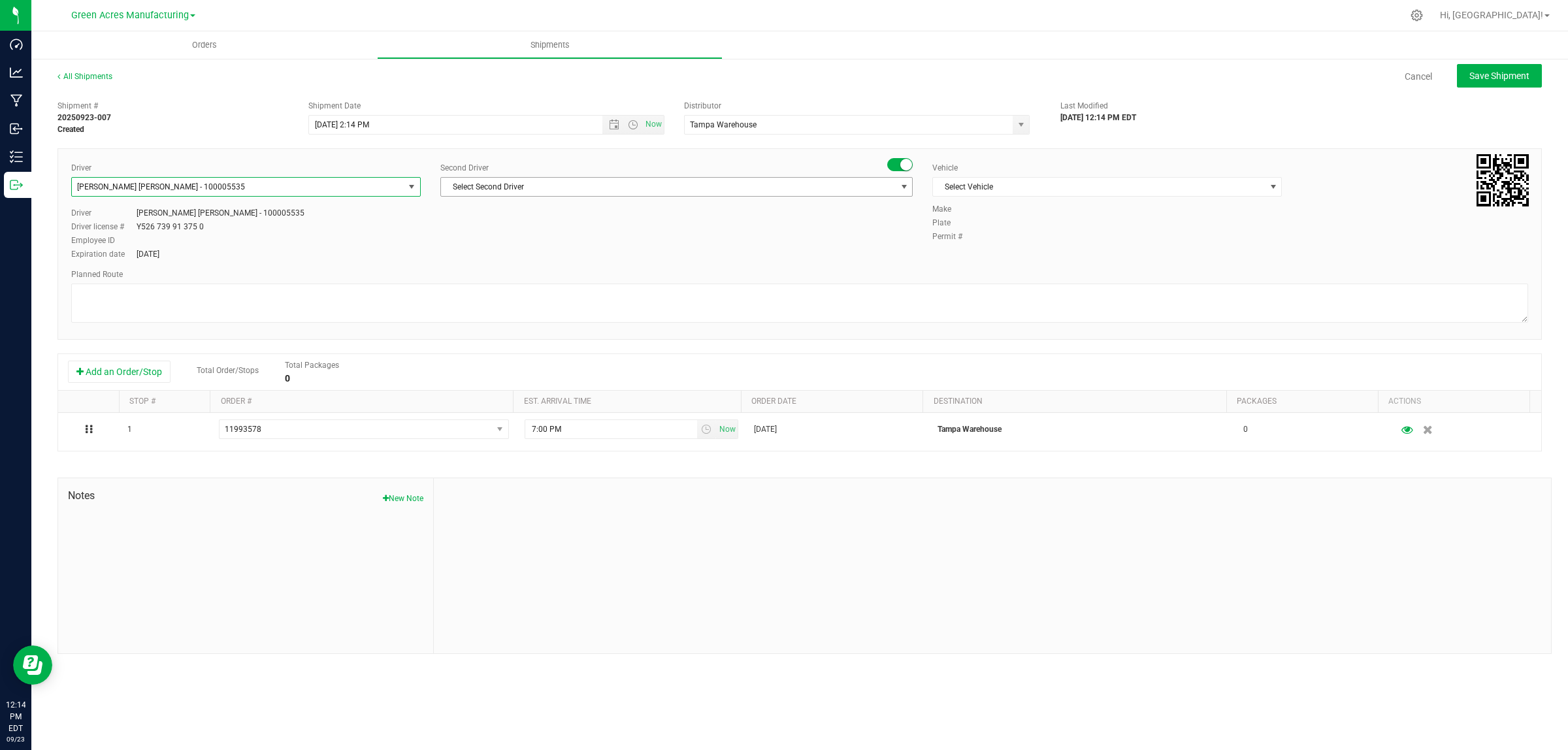
click at [487, 181] on span "Select Second Driver" at bounding box center [667, 186] width 454 height 19
type input "[DEMOGRAPHIC_DATA]"
click at [485, 242] on span "[PERSON_NAME] - 100003927" at bounding box center [502, 241] width 107 height 17
click at [954, 183] on span "Select Vehicle" at bounding box center [1098, 186] width 332 height 19
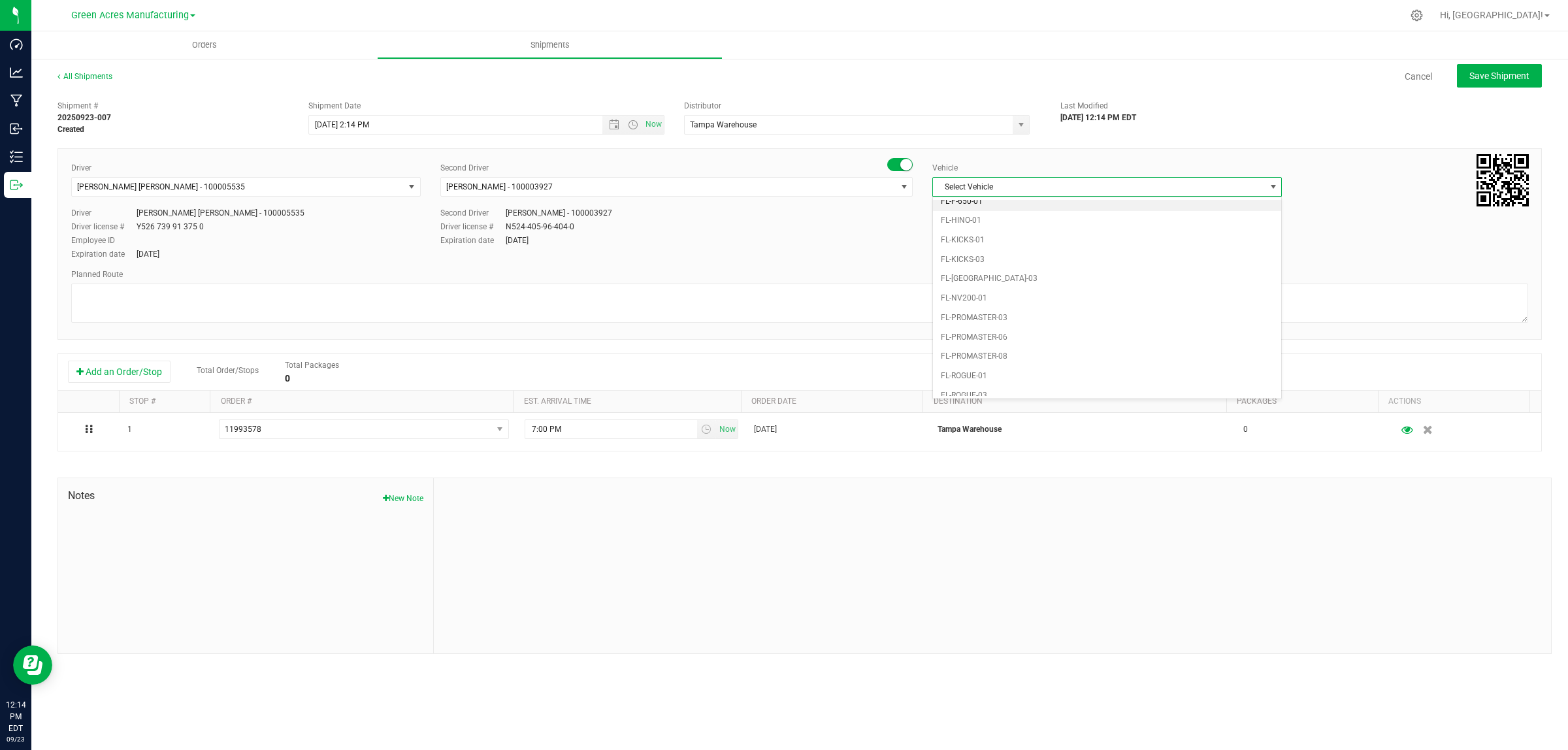
click at [1004, 201] on li "FL-F-650-01" at bounding box center [1107, 201] width 349 height 20
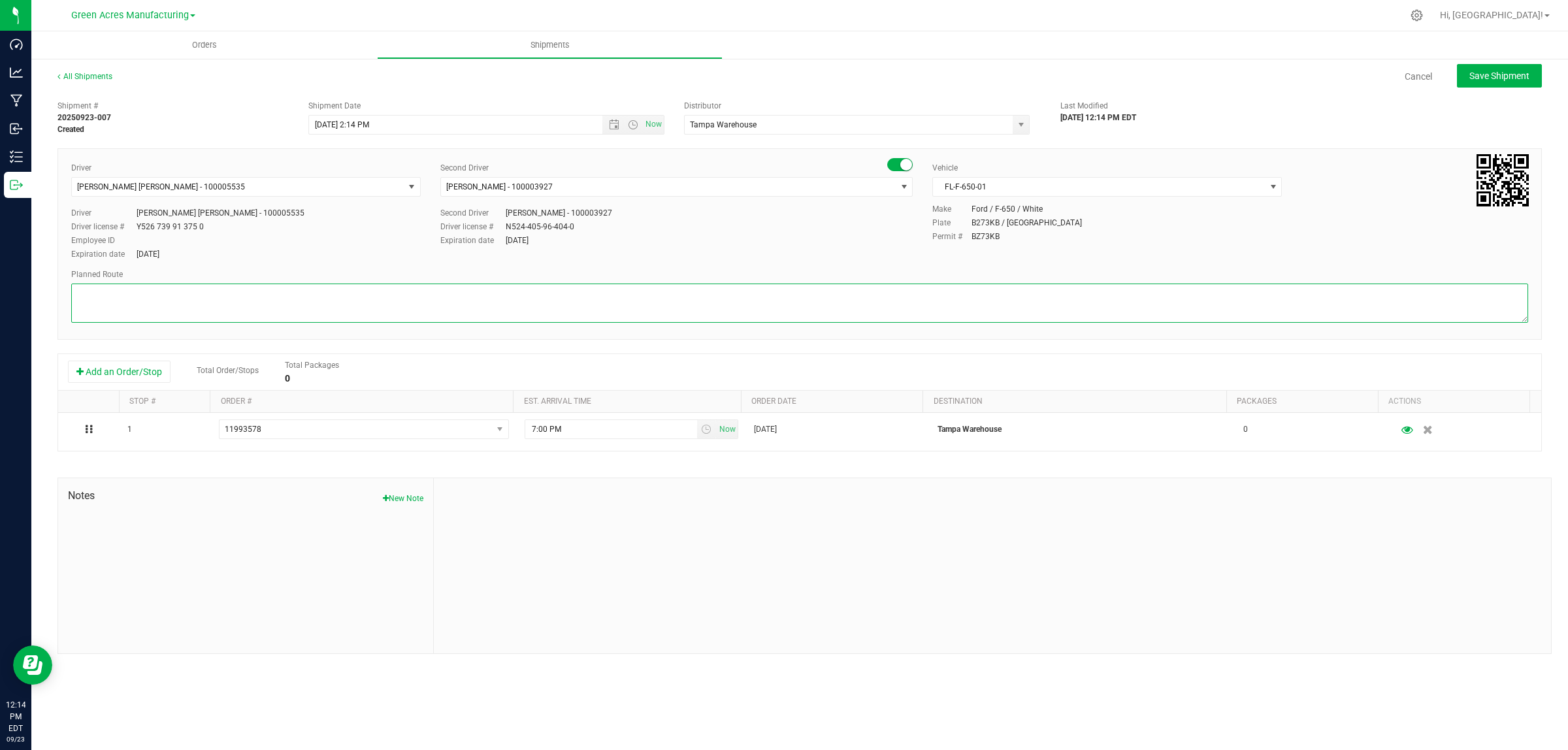
click at [780, 302] on textarea at bounding box center [799, 302] width 1457 height 39
type textarea "Raw Materials"
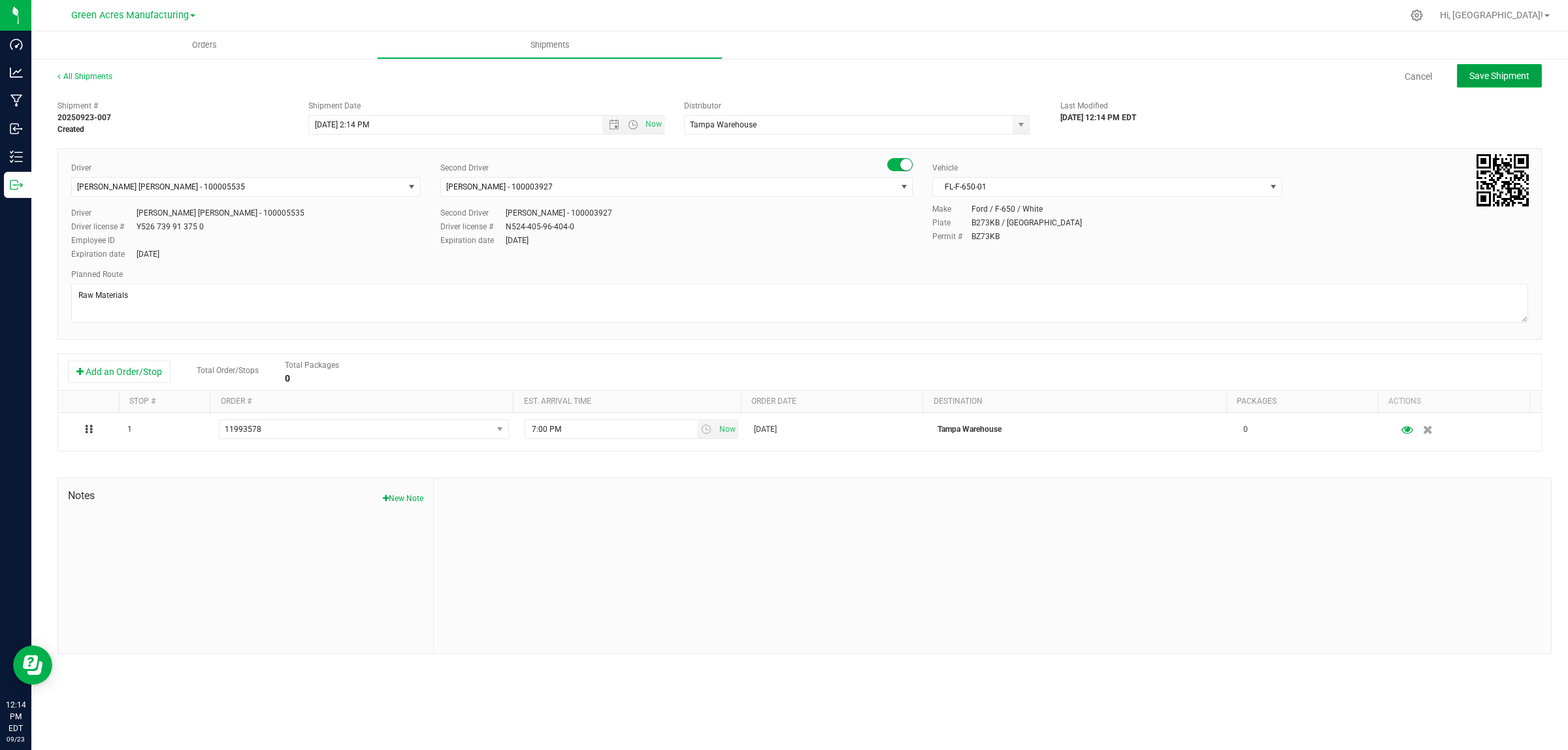
click at [1477, 72] on span "Save Shipment" at bounding box center [1499, 76] width 60 height 10
type input "[DATE] 6:14 PM"
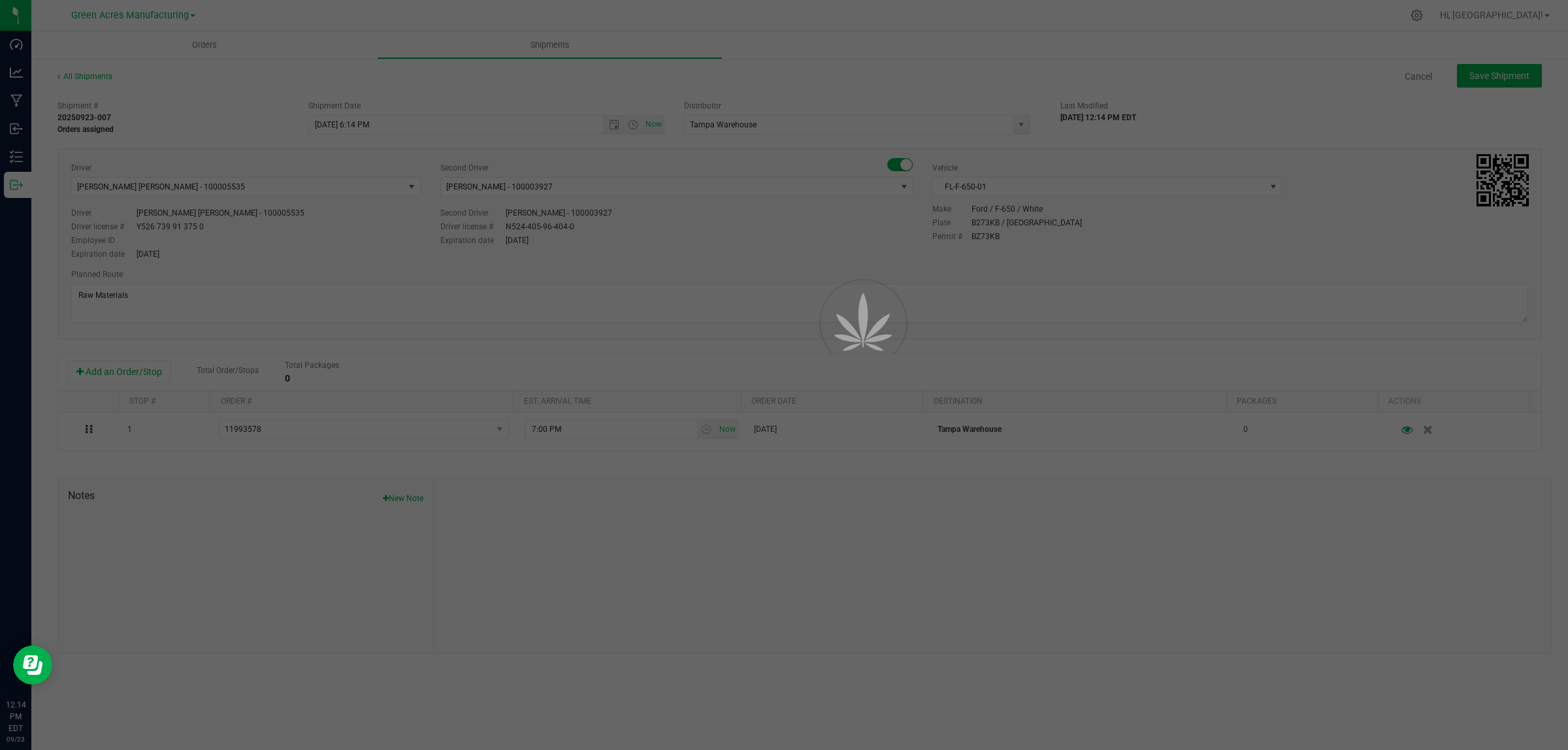
click at [1477, 72] on div at bounding box center [784, 375] width 1568 height 750
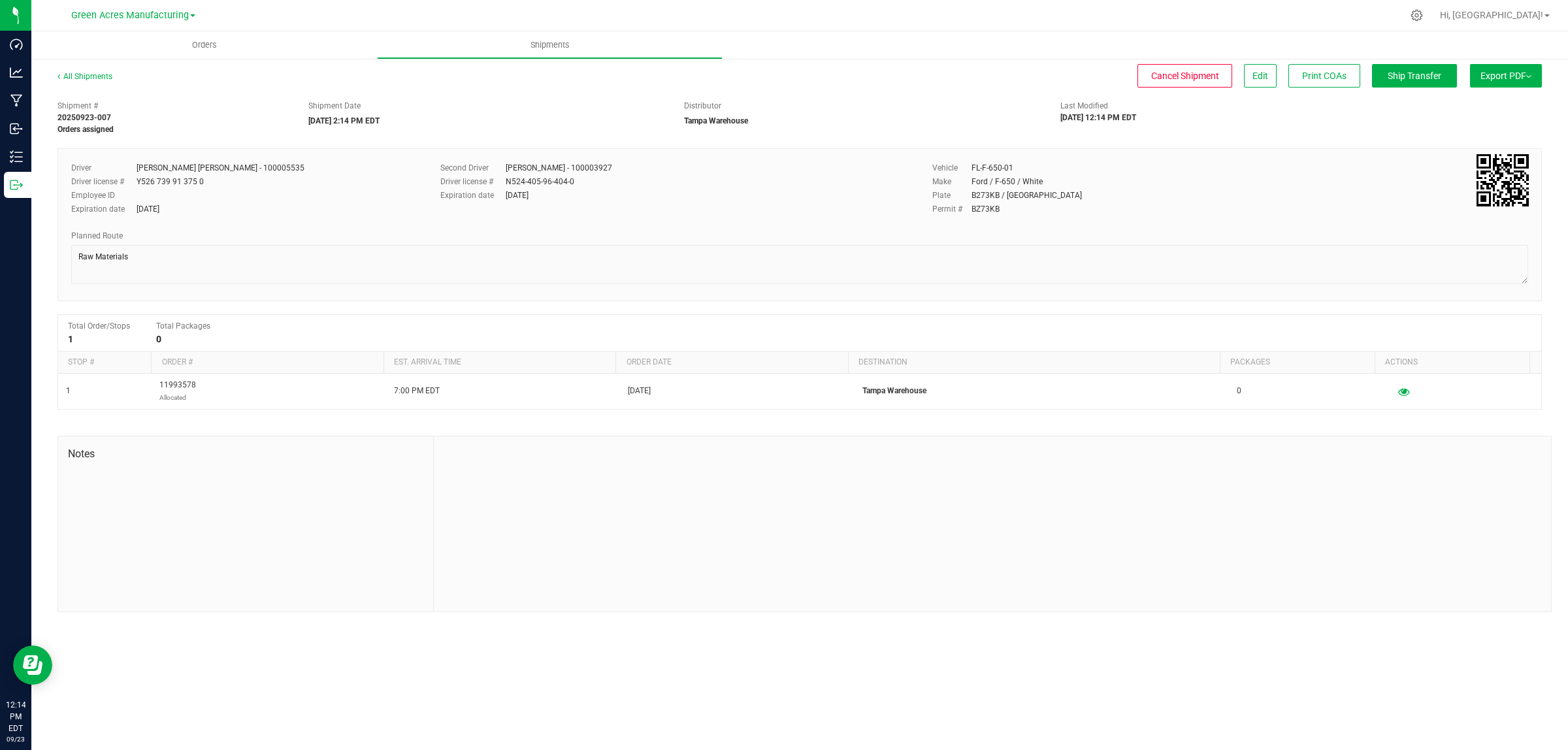
click at [1497, 73] on span "Export PDF" at bounding box center [1506, 76] width 51 height 10
click at [1484, 122] on span "Manifest by Lot" at bounding box center [1472, 124] width 54 height 9
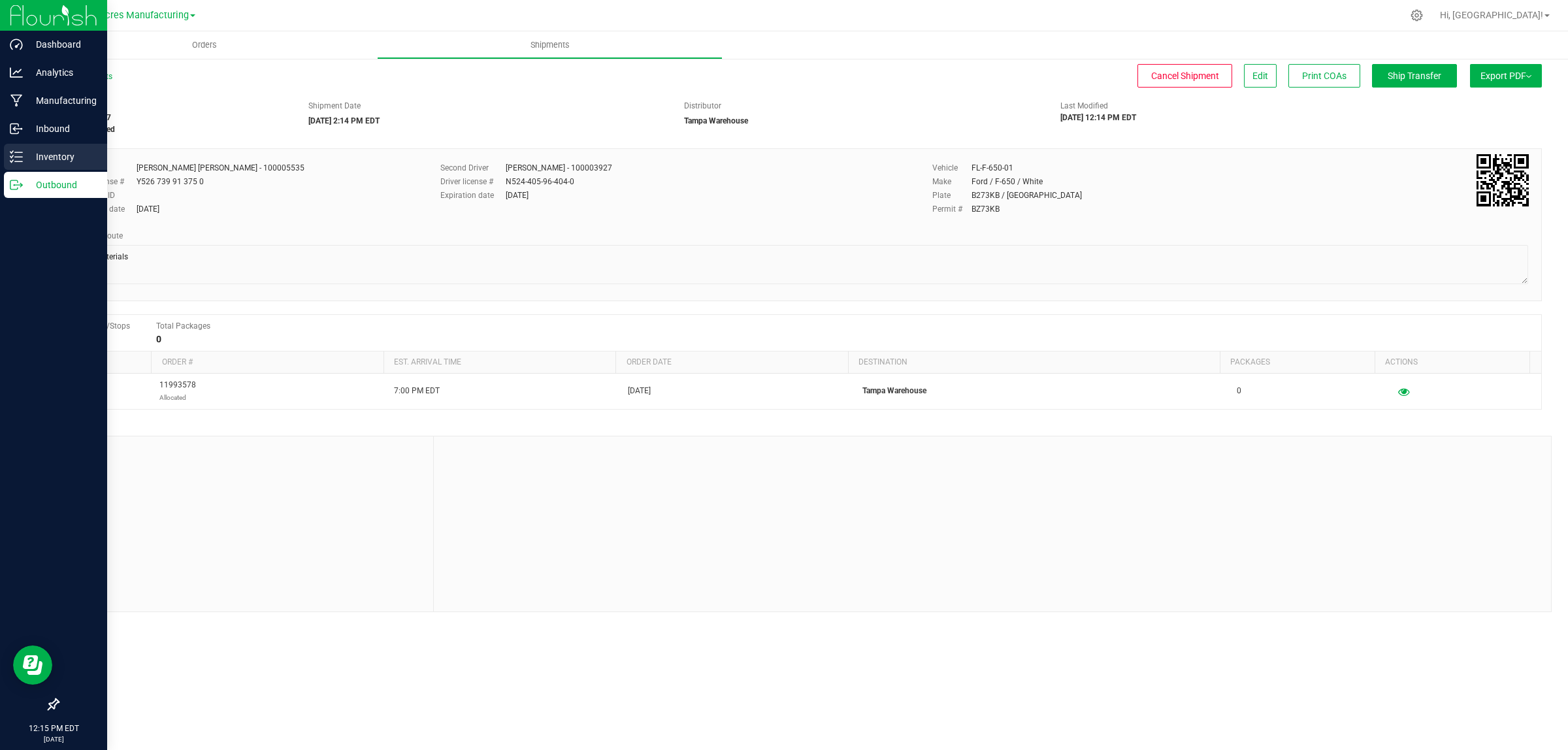
click at [20, 154] on icon at bounding box center [16, 157] width 13 height 13
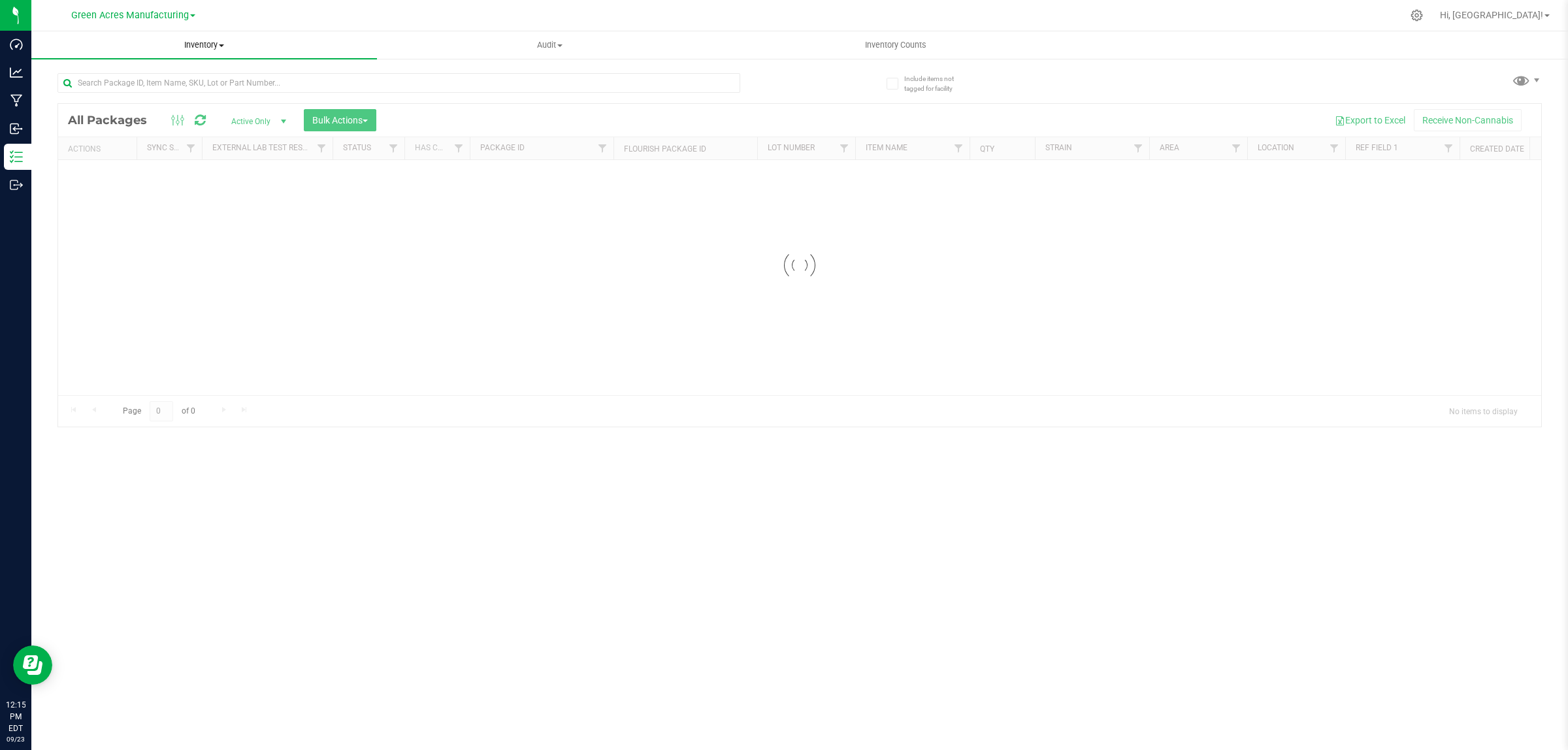
click at [204, 43] on span "Inventory" at bounding box center [204, 45] width 346 height 12
click at [83, 96] on span "All inventory" at bounding box center [76, 94] width 88 height 11
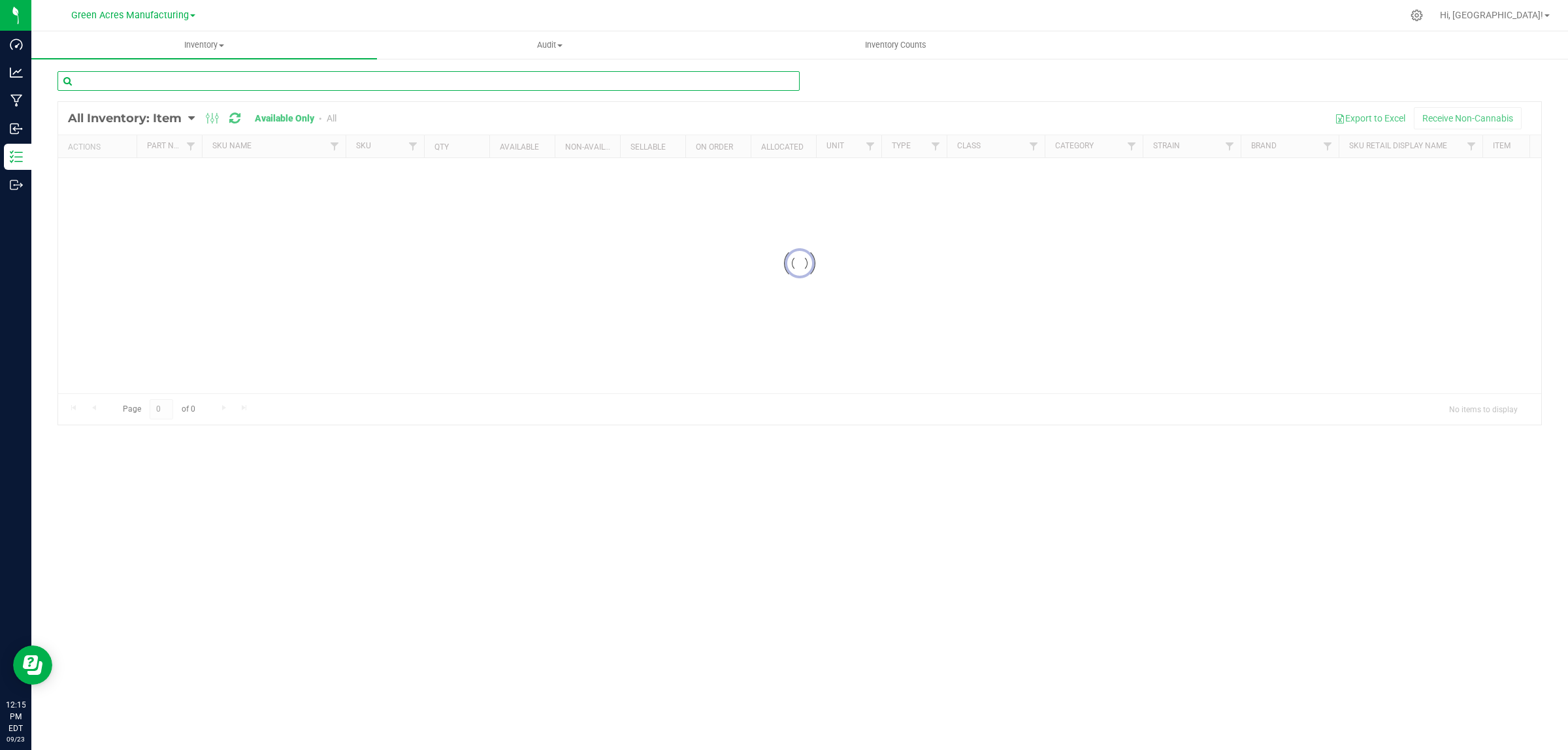
click at [413, 82] on input "text" at bounding box center [429, 81] width 742 height 20
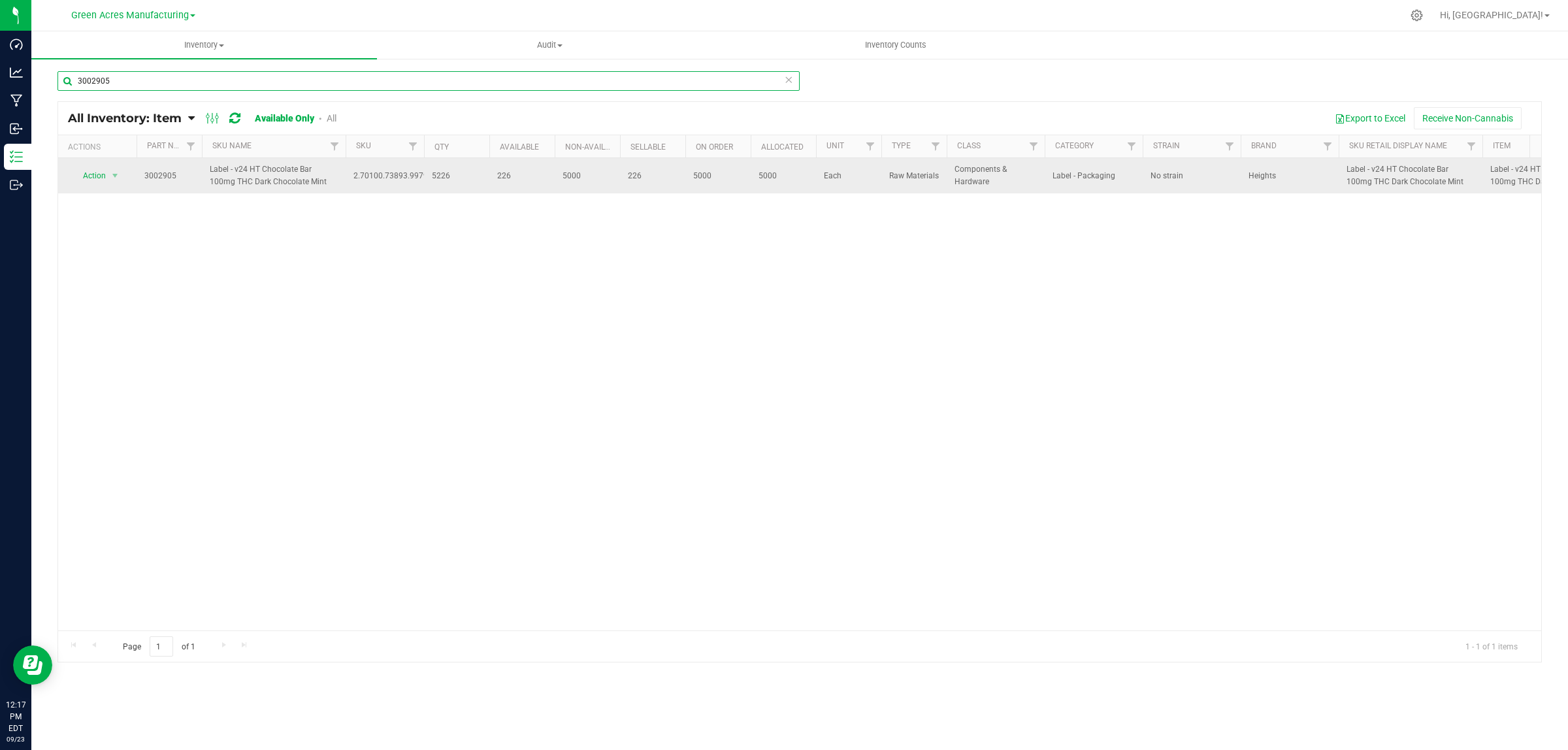
type input "3002905"
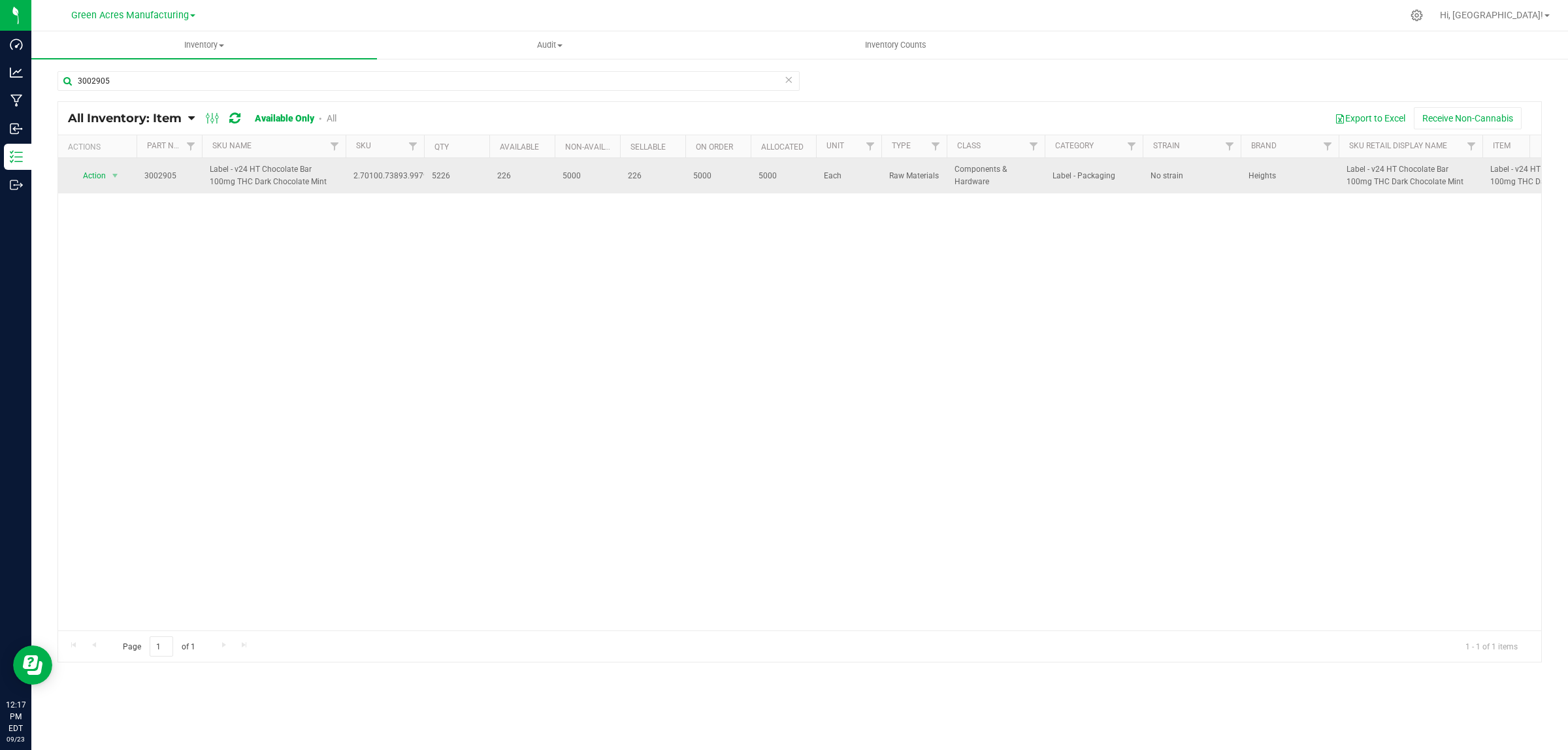
click at [148, 166] on td "3002905" at bounding box center [169, 175] width 65 height 35
click at [93, 178] on span "Action" at bounding box center [89, 175] width 35 height 19
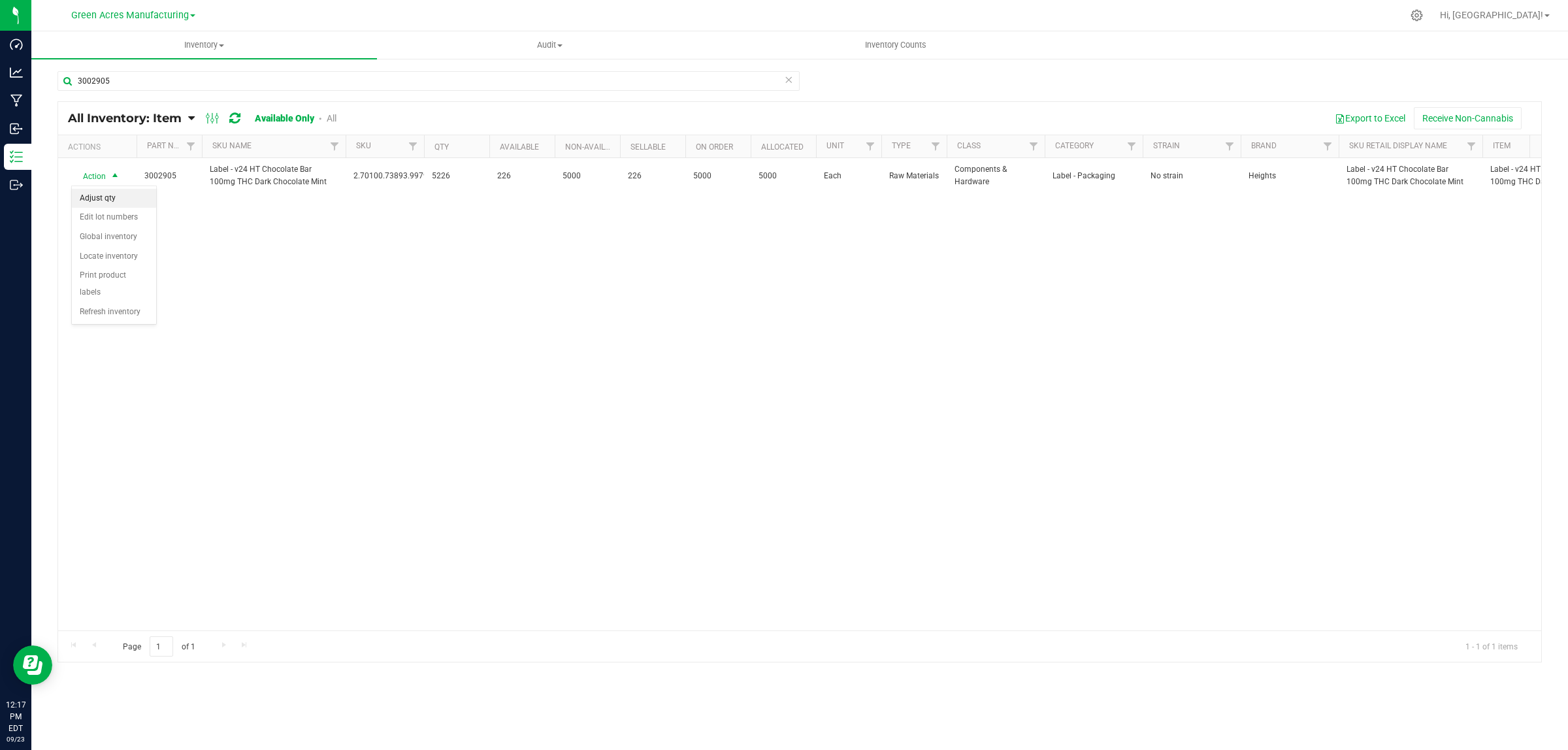
click at [104, 203] on li "Adjust qty" at bounding box center [114, 199] width 85 height 20
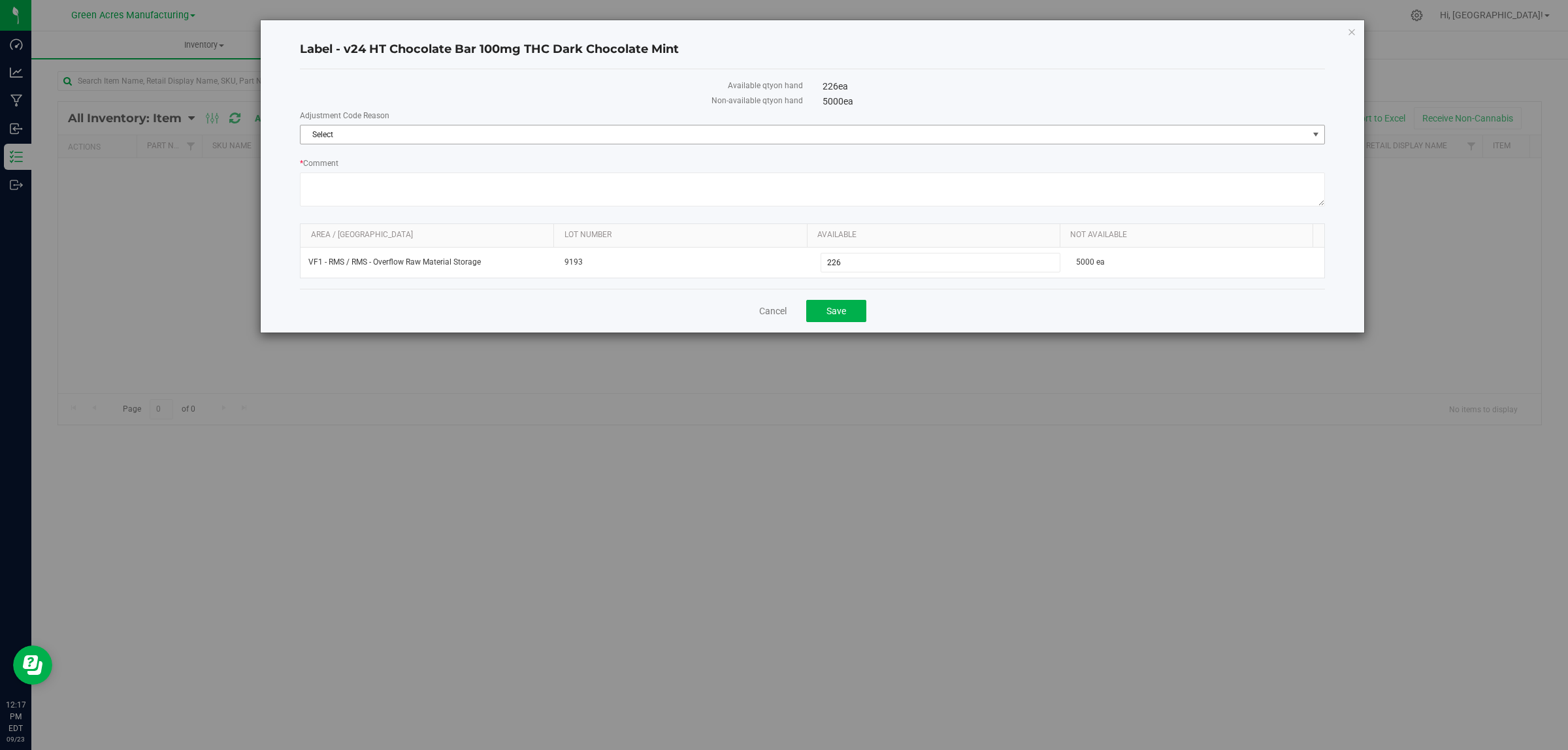
click at [375, 127] on span "Select" at bounding box center [804, 134] width 1007 height 19
click at [353, 256] on li "Wrong Consumption" at bounding box center [812, 254] width 1023 height 20
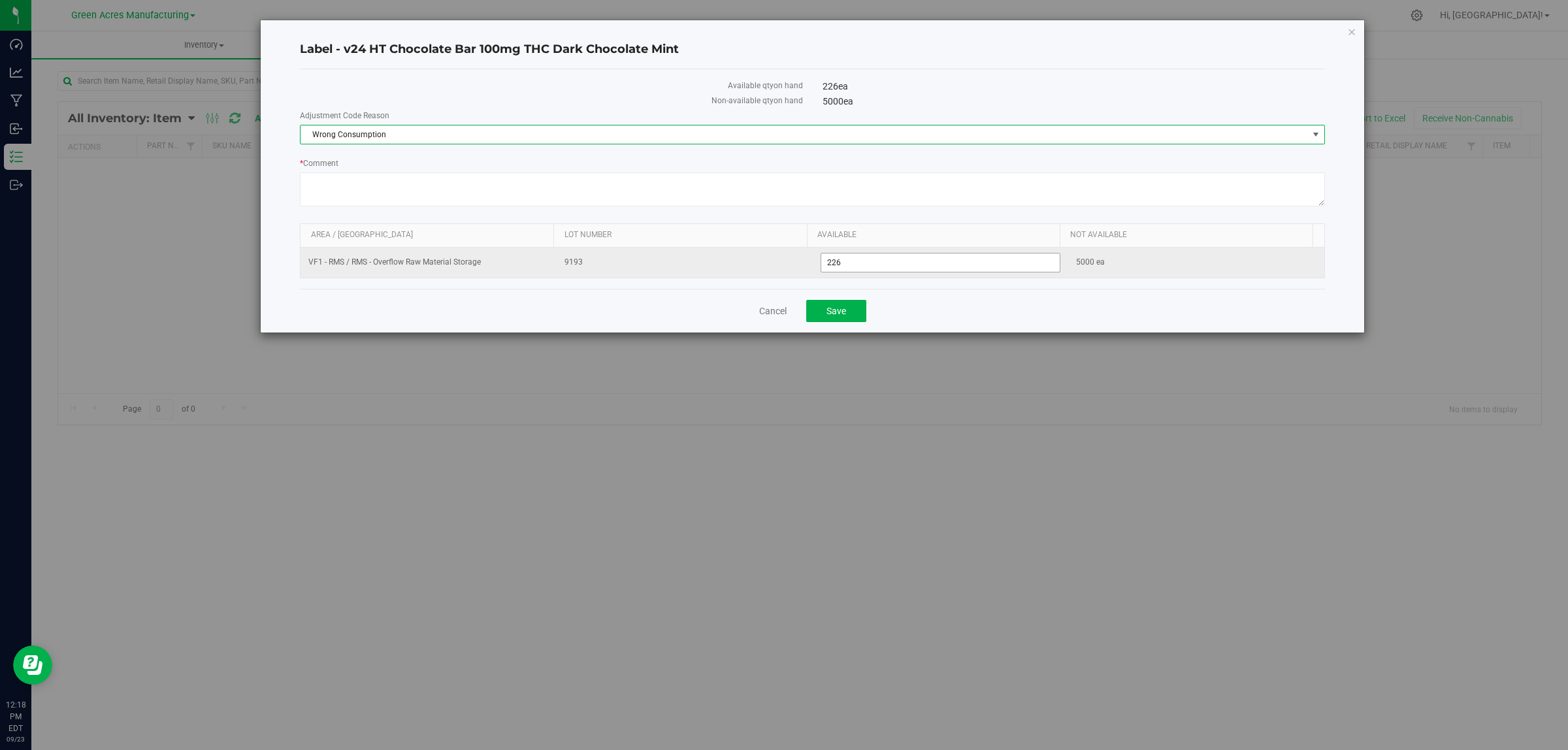
click at [843, 256] on input "226" at bounding box center [941, 263] width 239 height 19
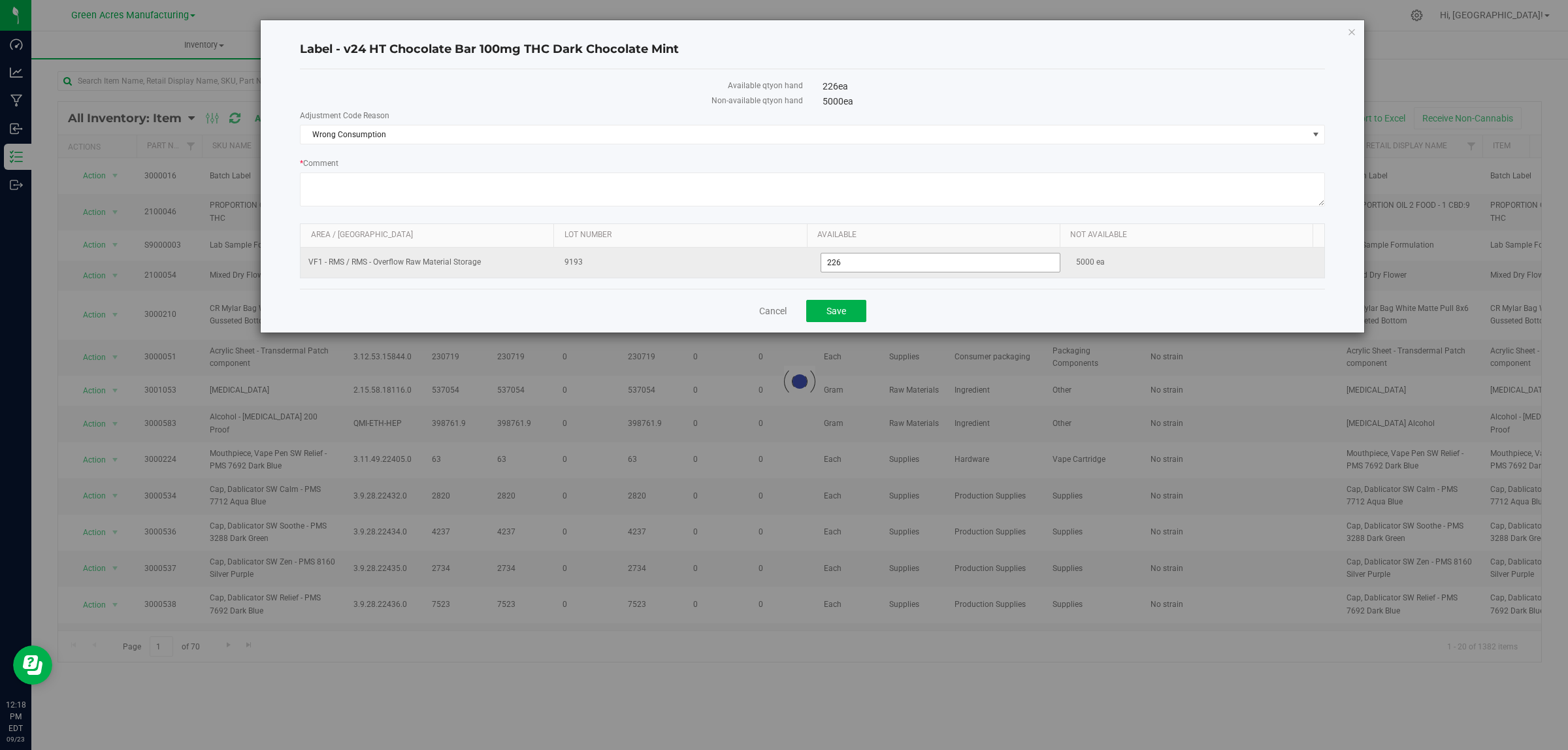
click at [843, 256] on span "226 226" at bounding box center [941, 263] width 241 height 20
click at [843, 256] on input "226" at bounding box center [941, 263] width 239 height 19
type input "0"
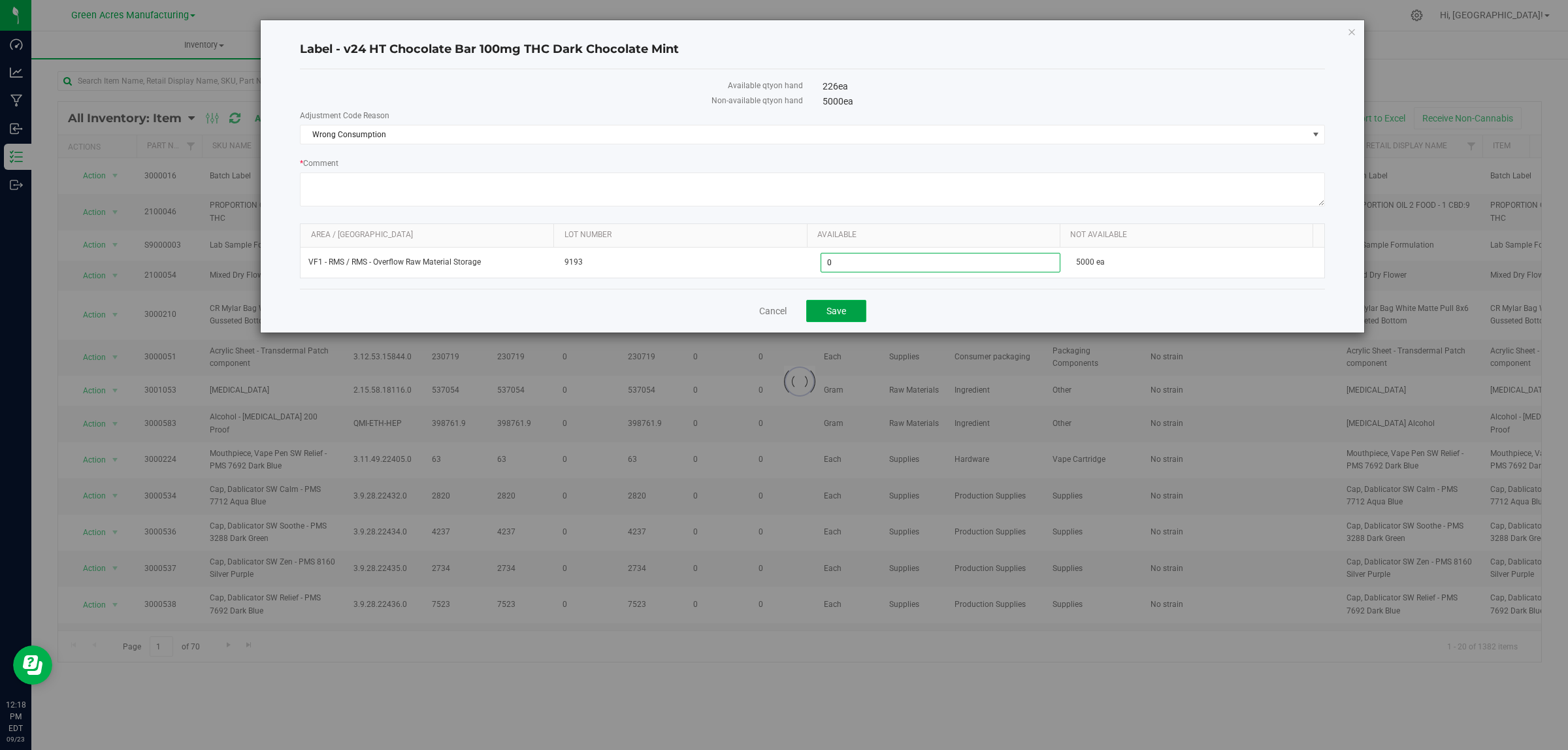
type input "0"
click at [851, 311] on button "Save" at bounding box center [836, 311] width 60 height 22
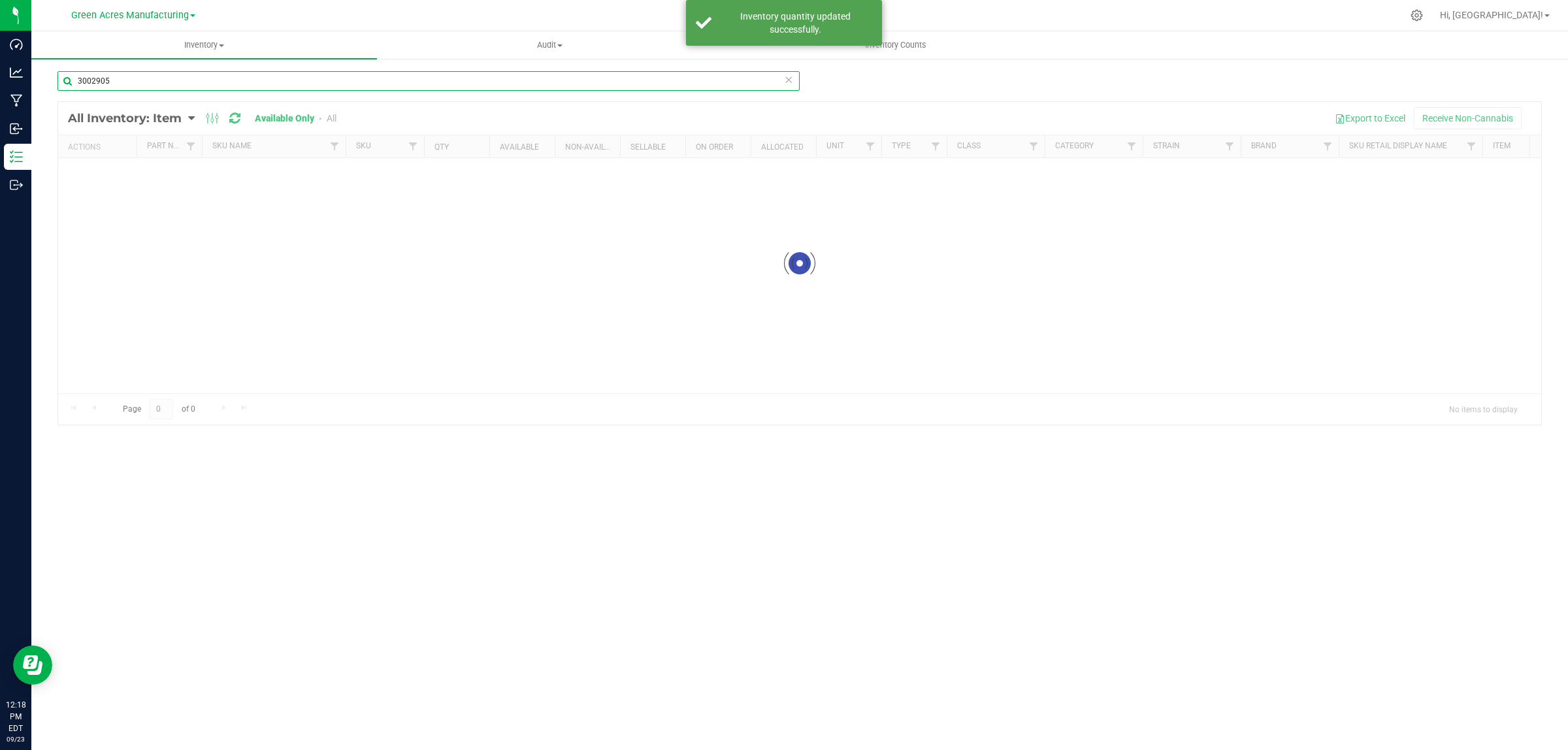
drag, startPoint x: 89, startPoint y: 79, endPoint x: 166, endPoint y: 79, distance: 77.0
click at [166, 79] on input "3002905" at bounding box center [429, 81] width 742 height 20
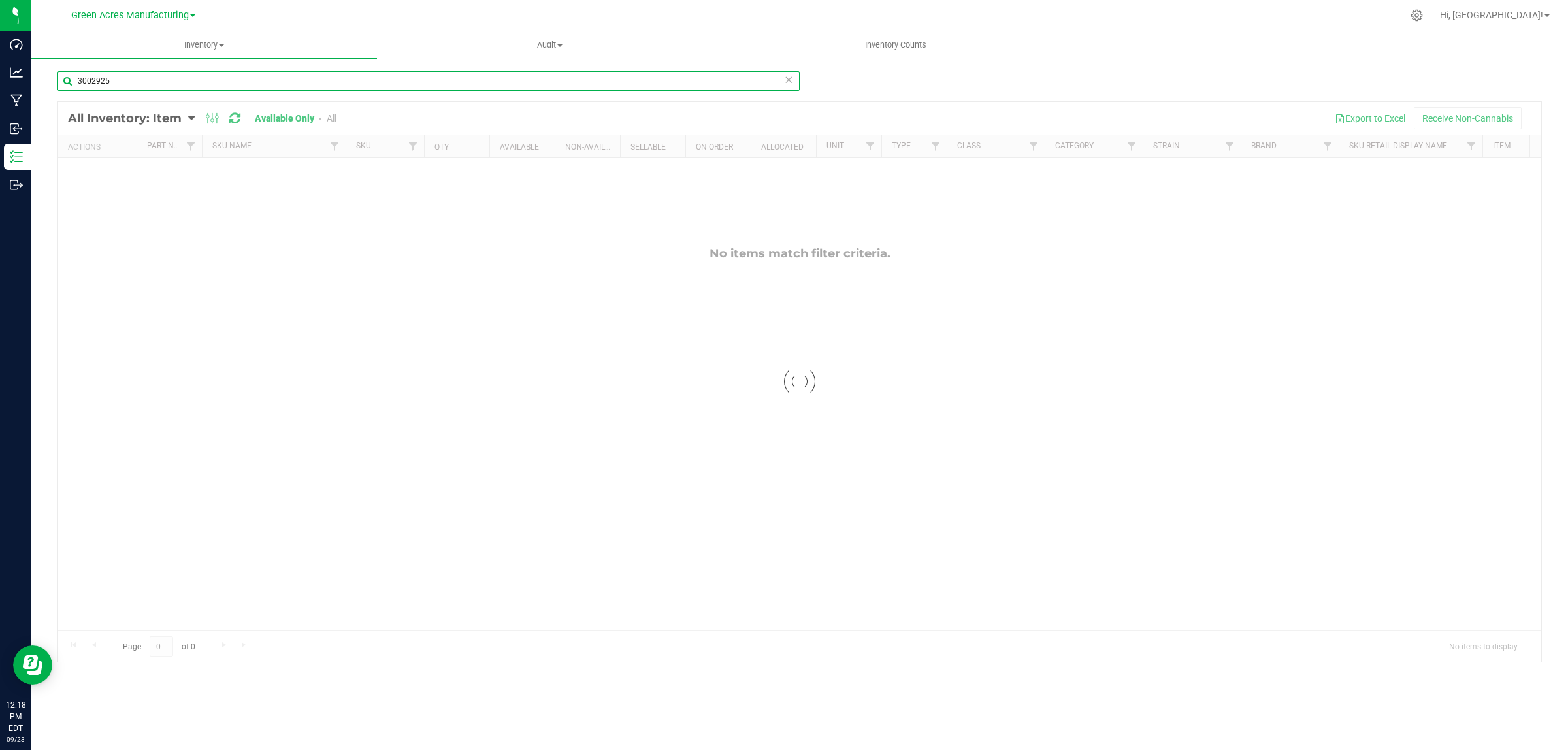
type input "3002925"
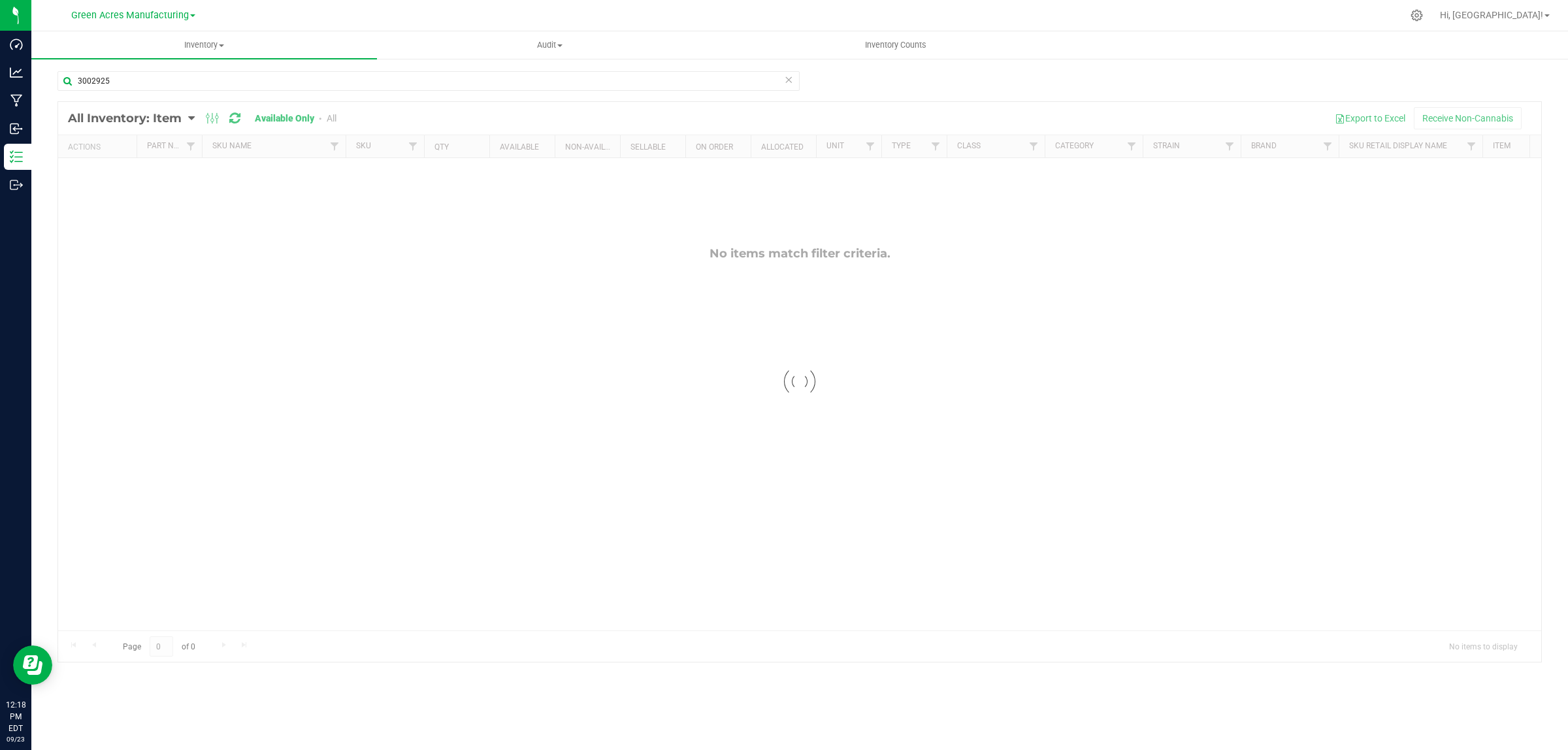
click at [527, 109] on div at bounding box center [799, 382] width 1483 height 560
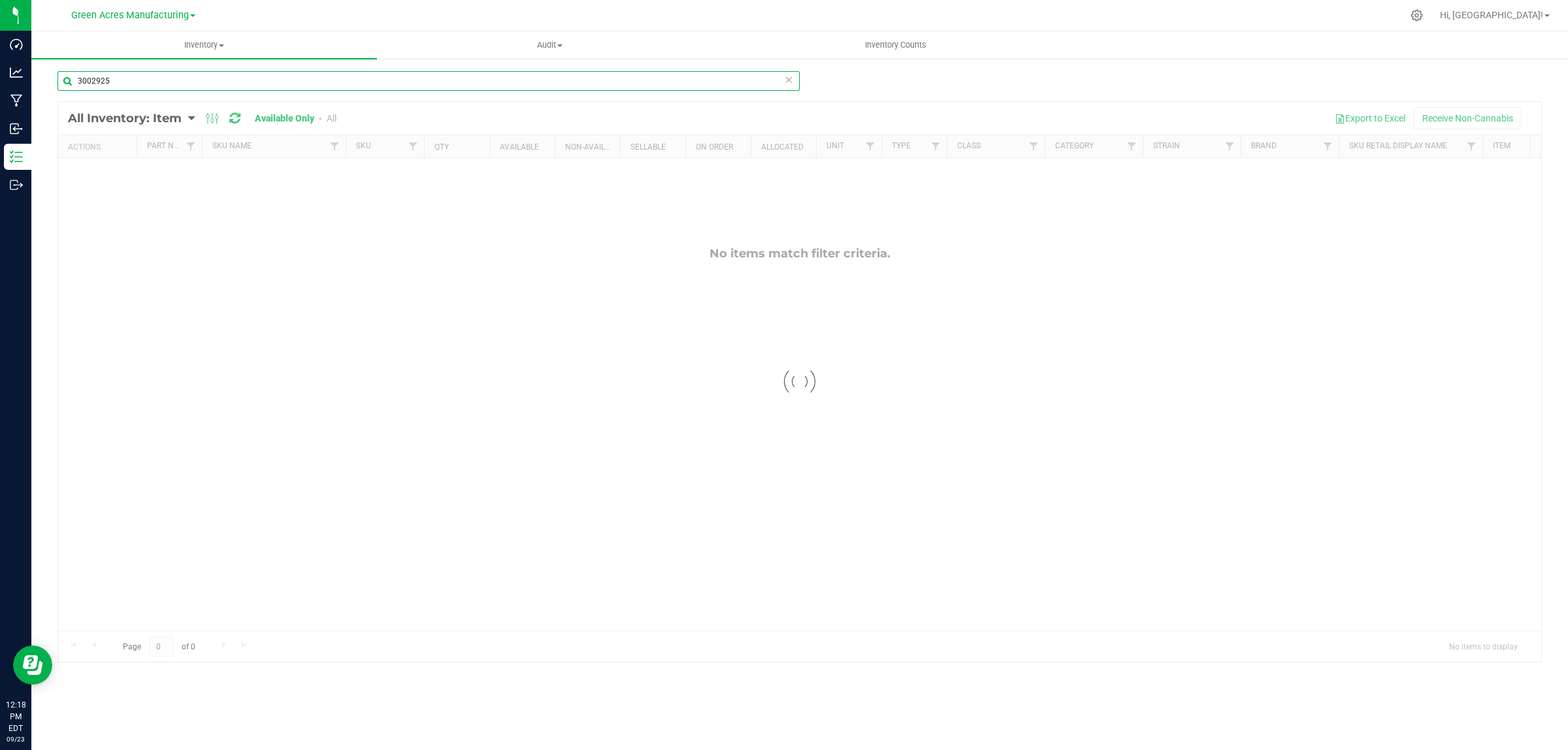
click at [692, 75] on input "3002925" at bounding box center [429, 81] width 742 height 20
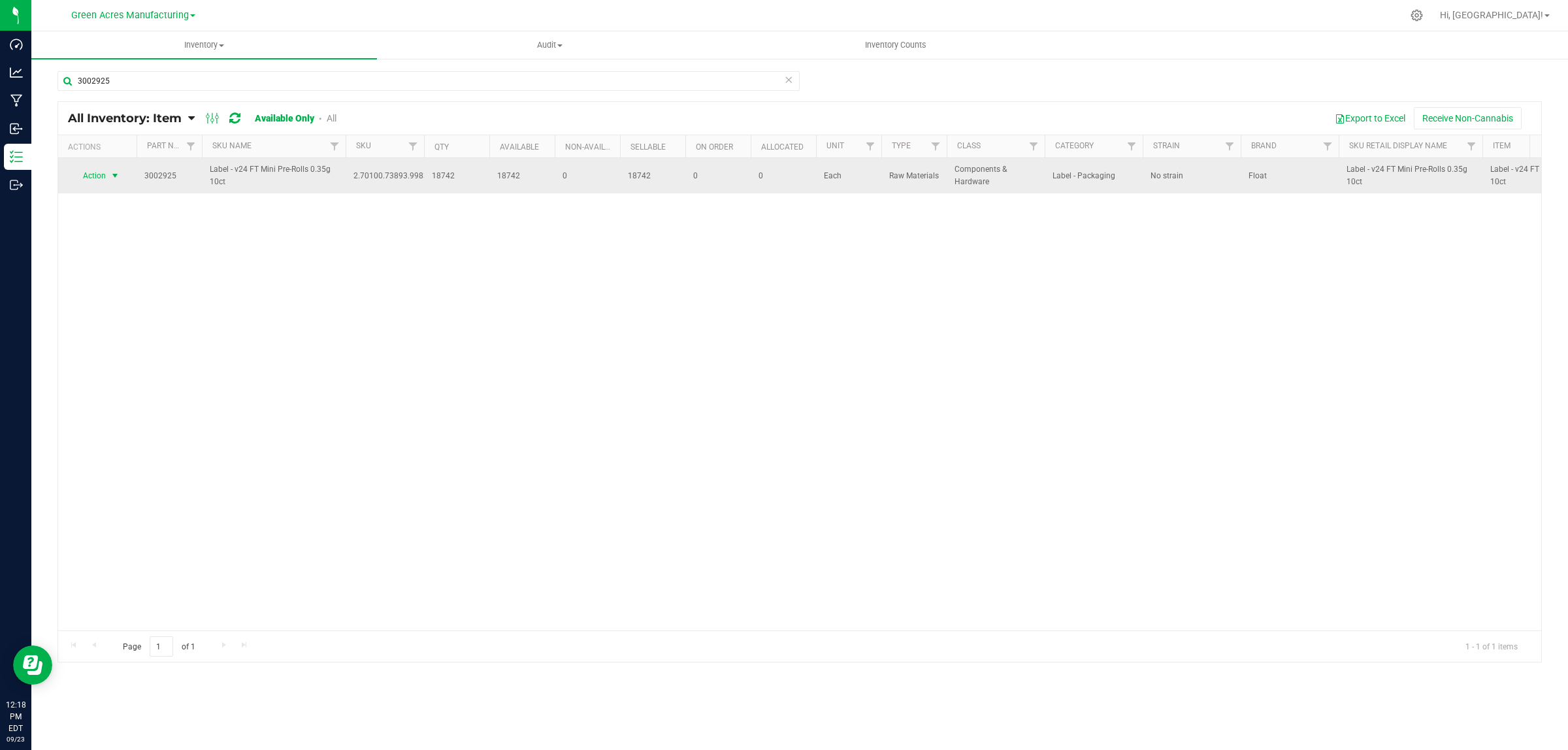
click at [111, 177] on span "select" at bounding box center [115, 175] width 10 height 10
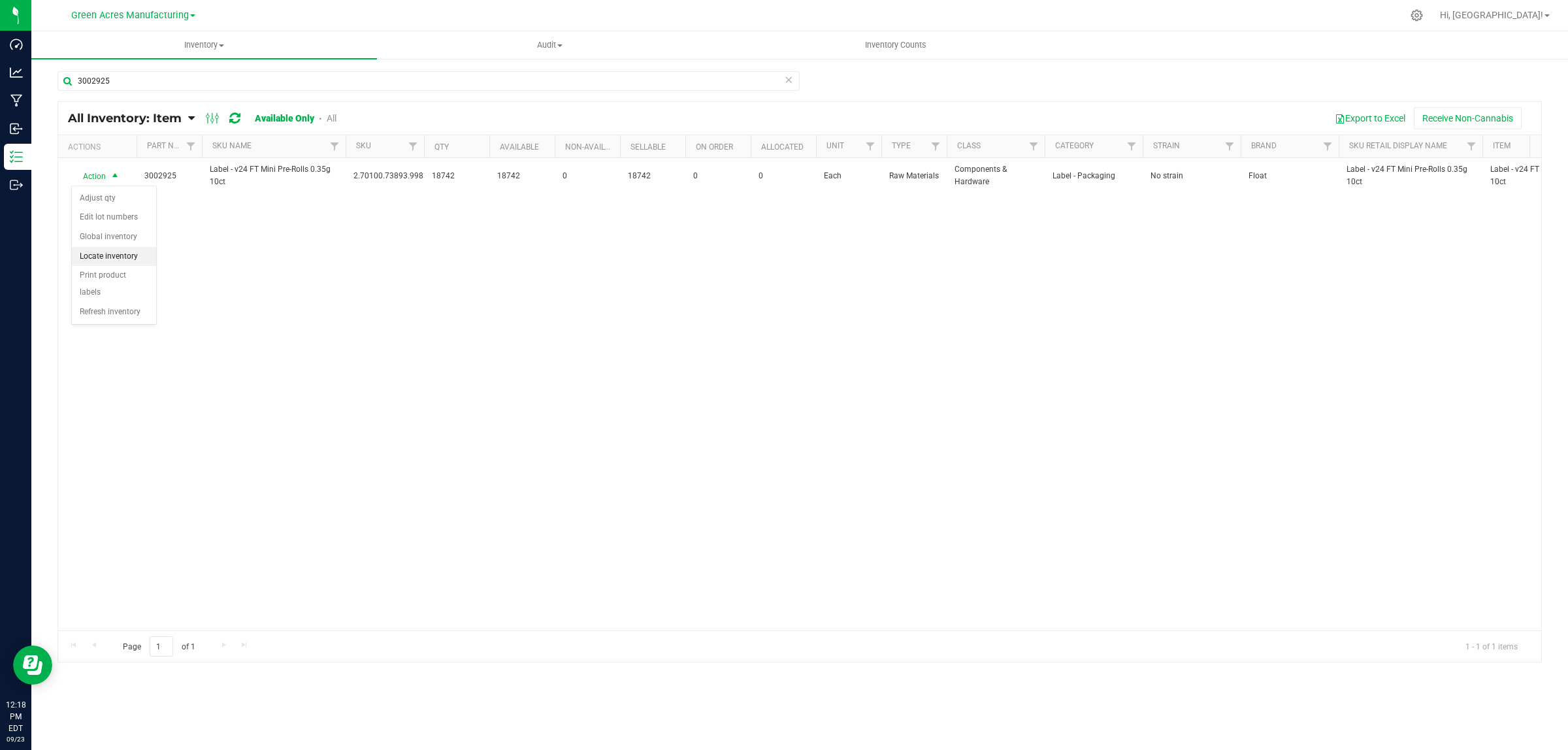
click at [102, 255] on li "Locate inventory" at bounding box center [114, 256] width 85 height 20
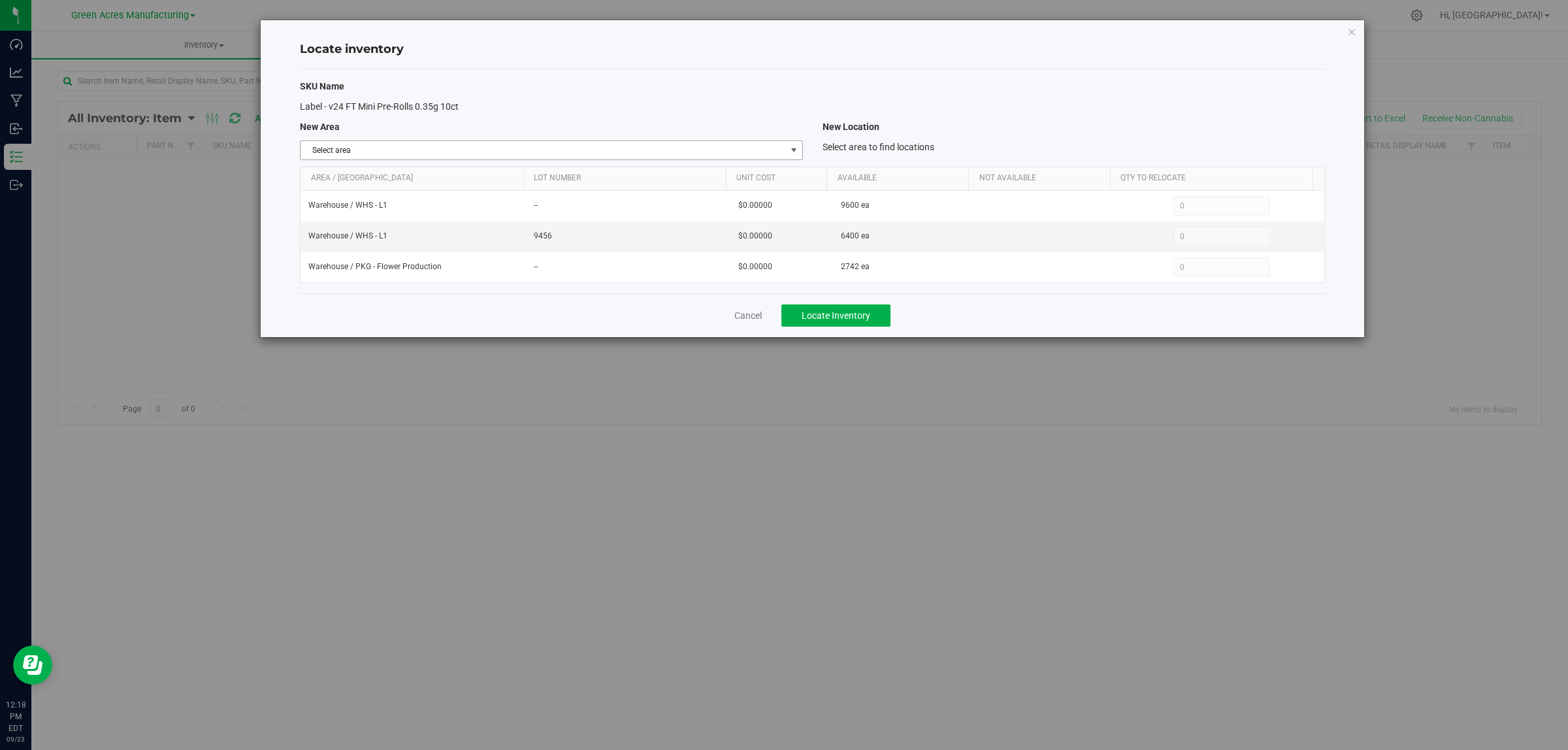
click at [544, 155] on span "Select area" at bounding box center [542, 150] width 485 height 19
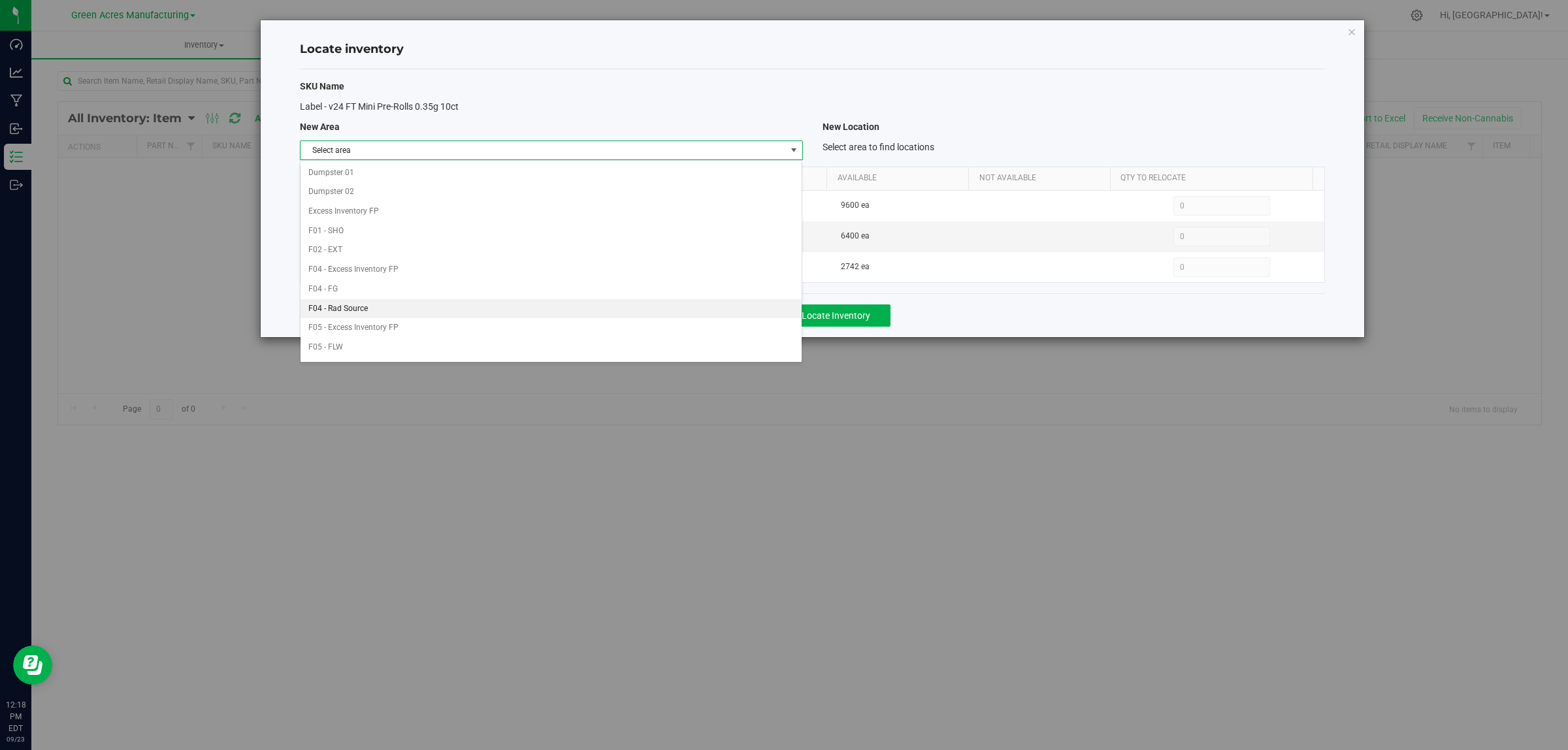
scroll to position [652, 0]
click at [427, 351] on li "Warehouse" at bounding box center [551, 349] width 501 height 20
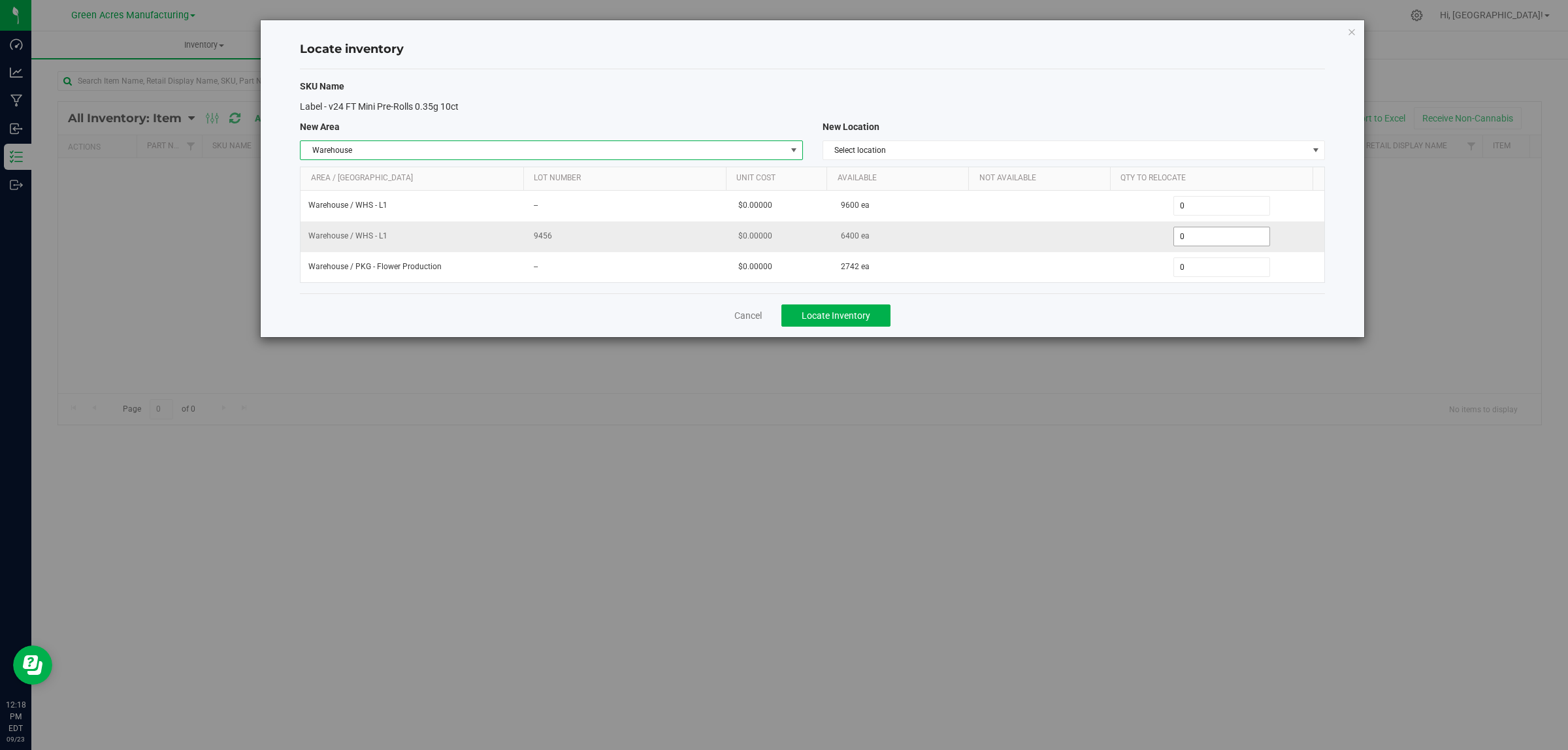
click at [1218, 245] on span "0 0" at bounding box center [1222, 236] width 98 height 20
type input "03200"
type input "3,200"
click at [839, 327] on button "Locate Inventory" at bounding box center [836, 316] width 109 height 22
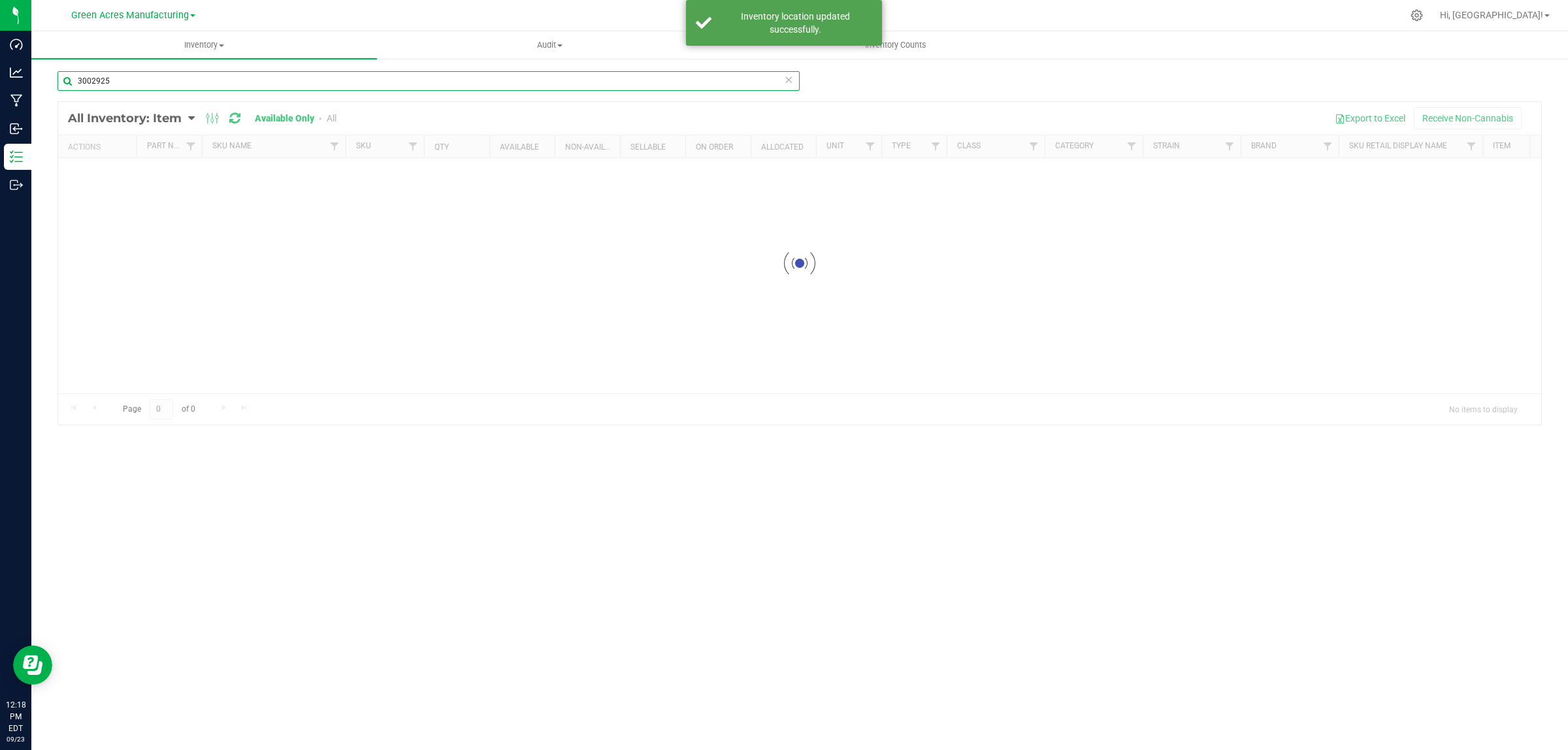
click at [641, 83] on input "3002925" at bounding box center [429, 81] width 742 height 20
